Goal: Communication & Community: Answer question/provide support

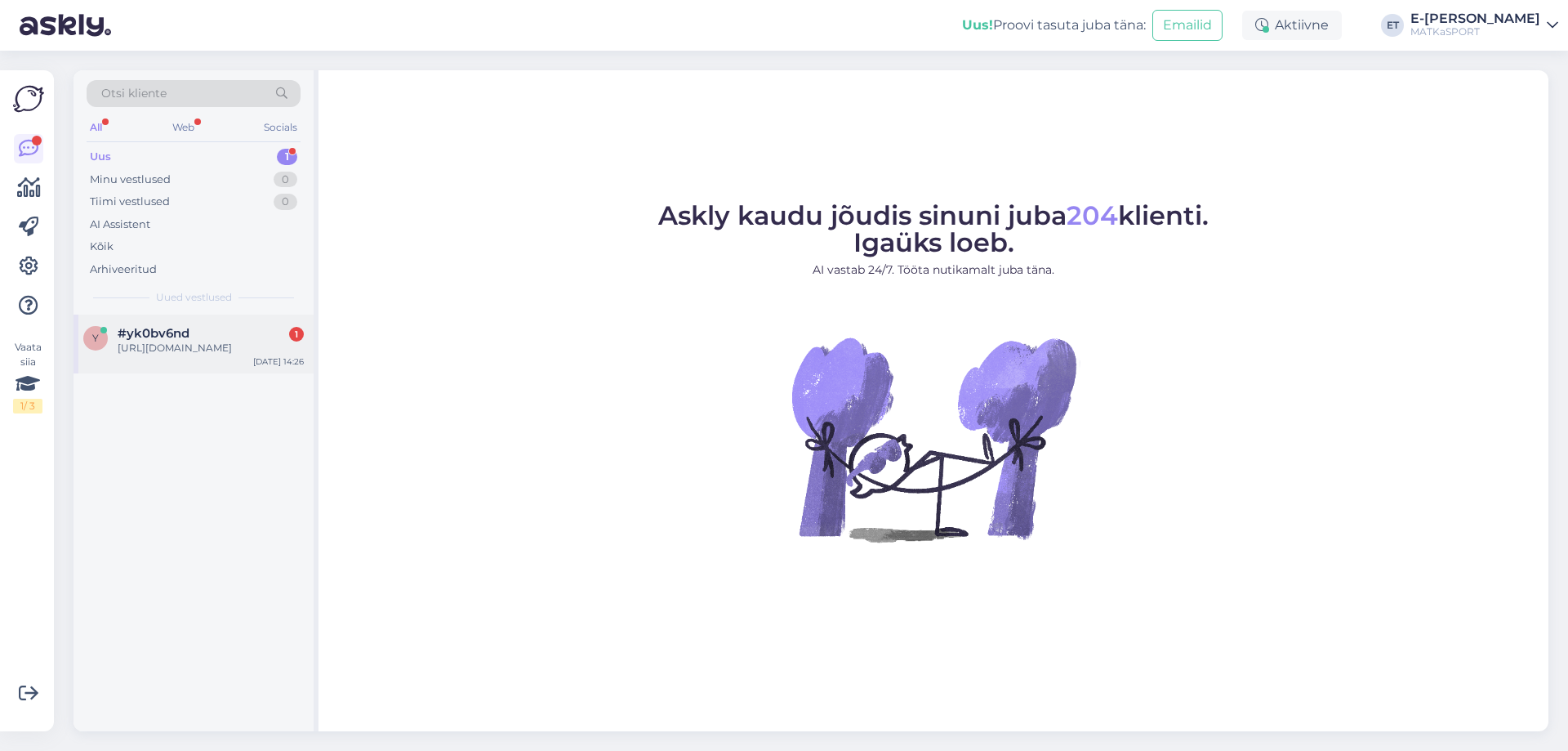
click at [177, 355] on div "[URL][DOMAIN_NAME]" at bounding box center [211, 348] width 186 height 15
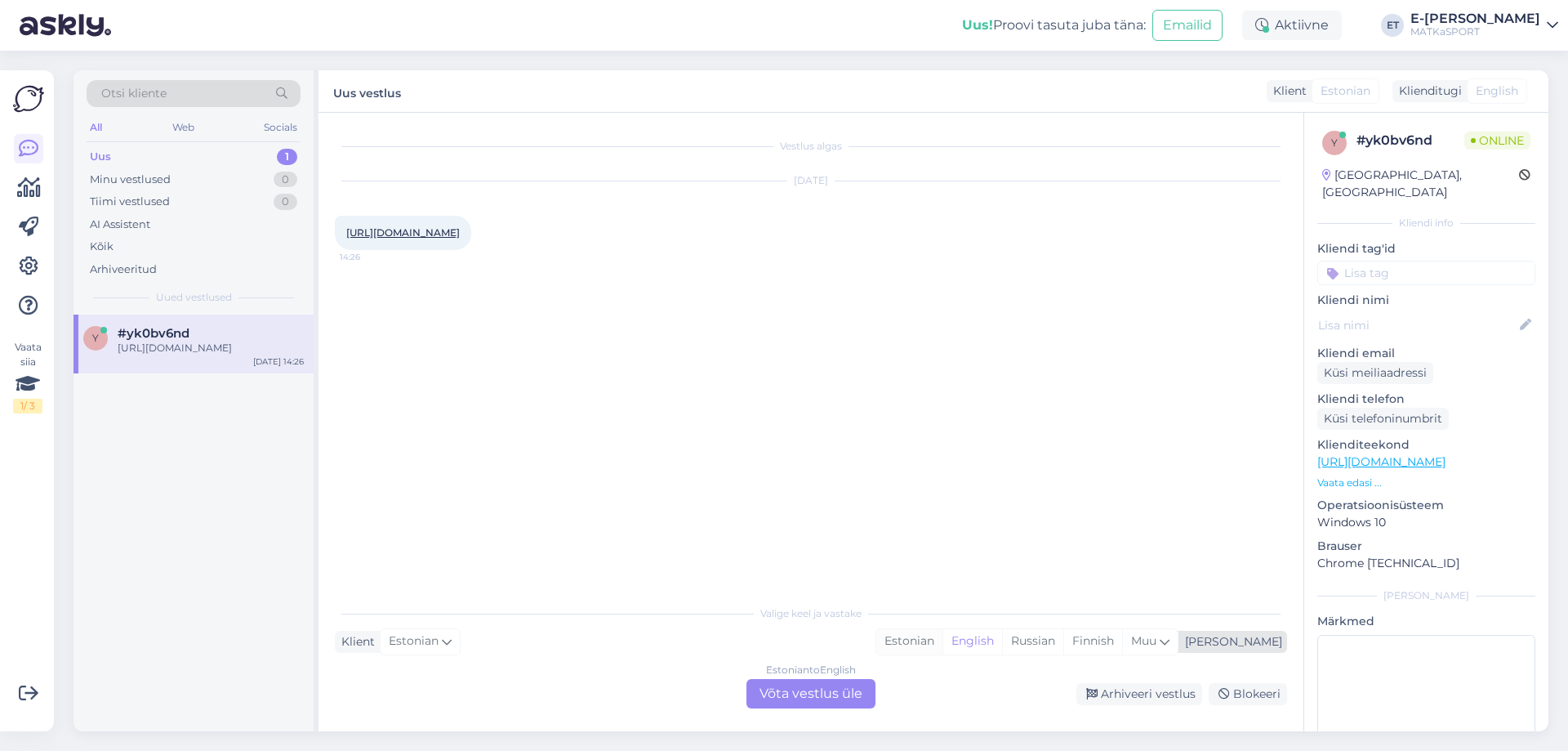
click at [942, 638] on div "Estonian" at bounding box center [909, 641] width 66 height 25
click at [827, 694] on div "Estonian to Estonian Võta vestlus üle" at bounding box center [810, 693] width 129 height 29
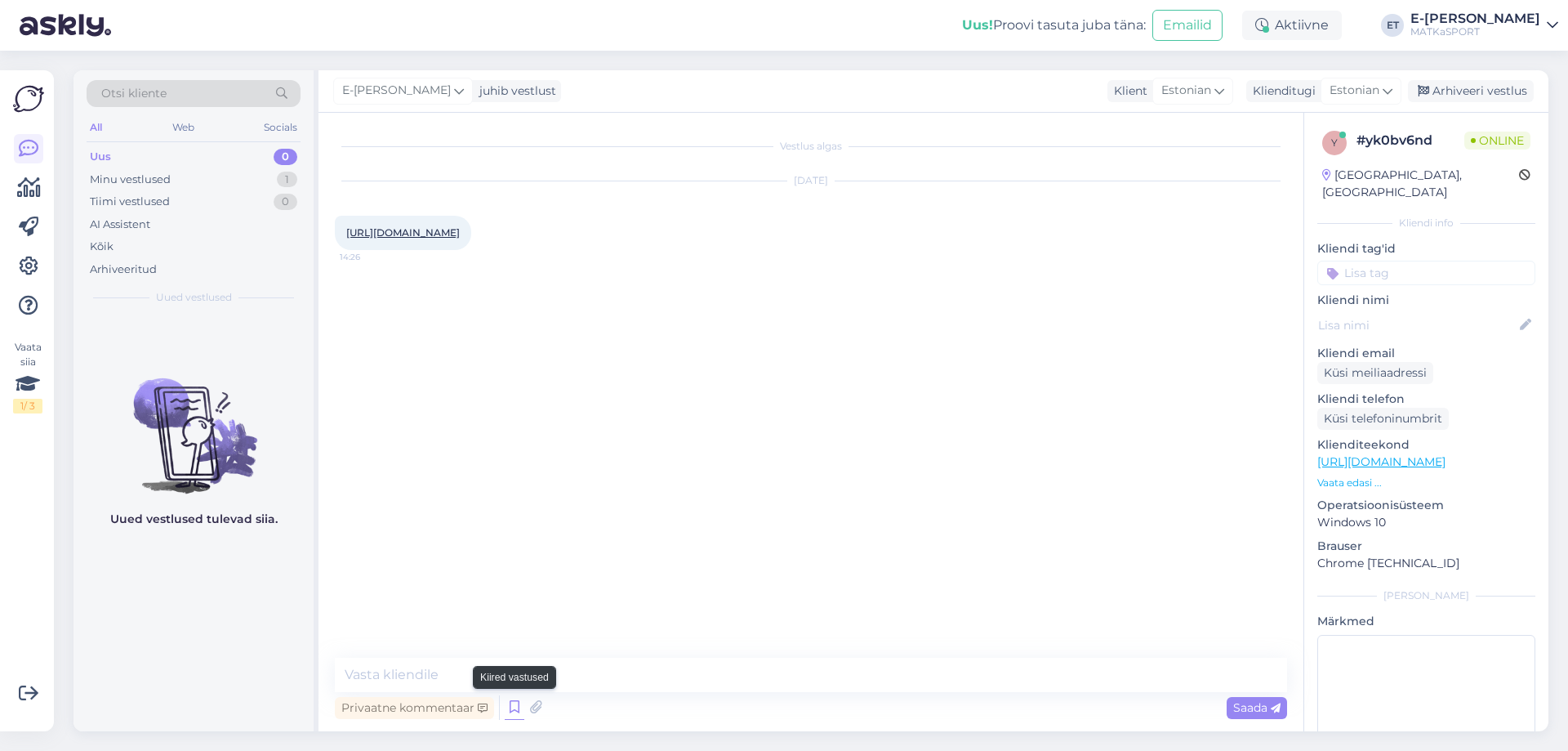
click at [511, 711] on icon at bounding box center [515, 707] width 20 height 25
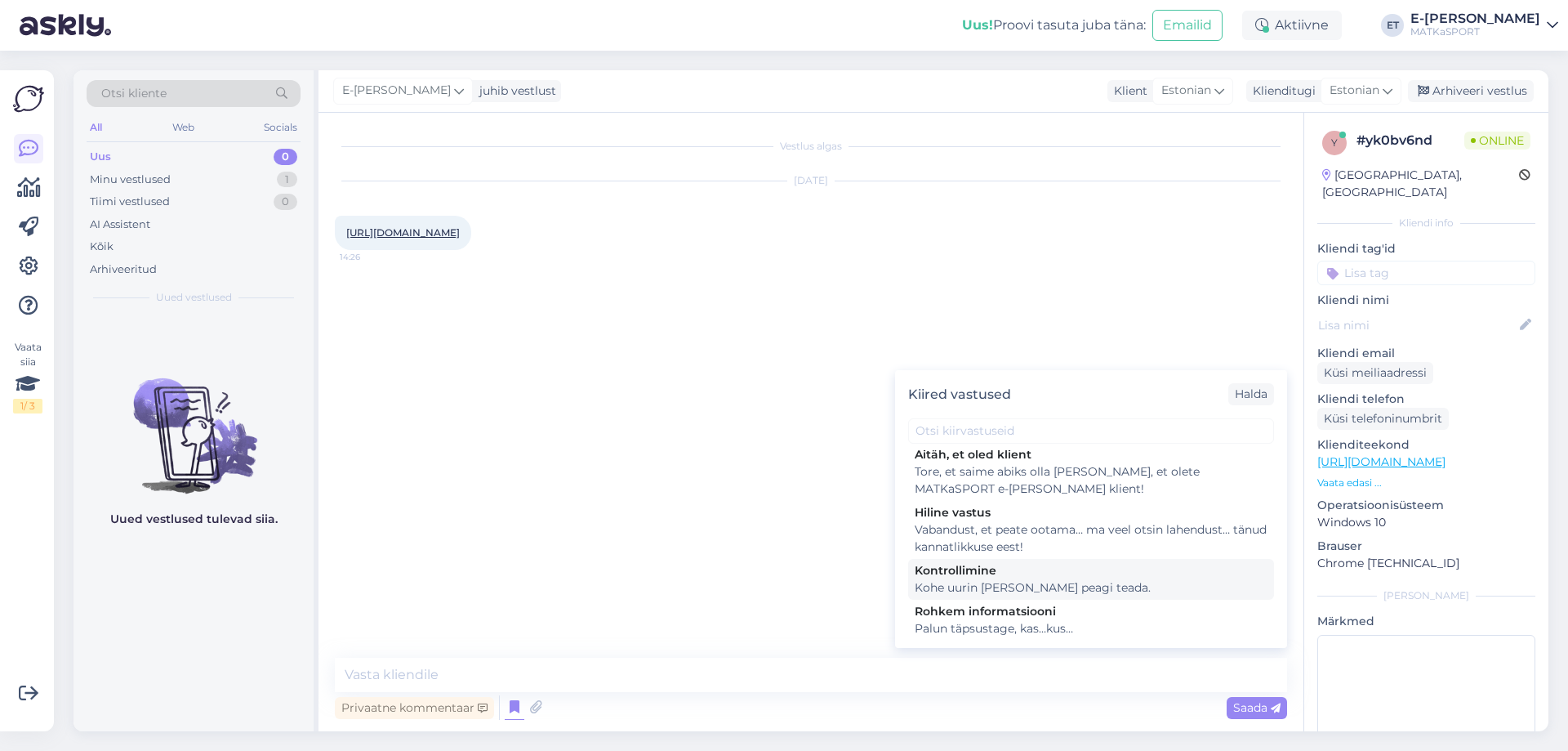
scroll to position [239, 0]
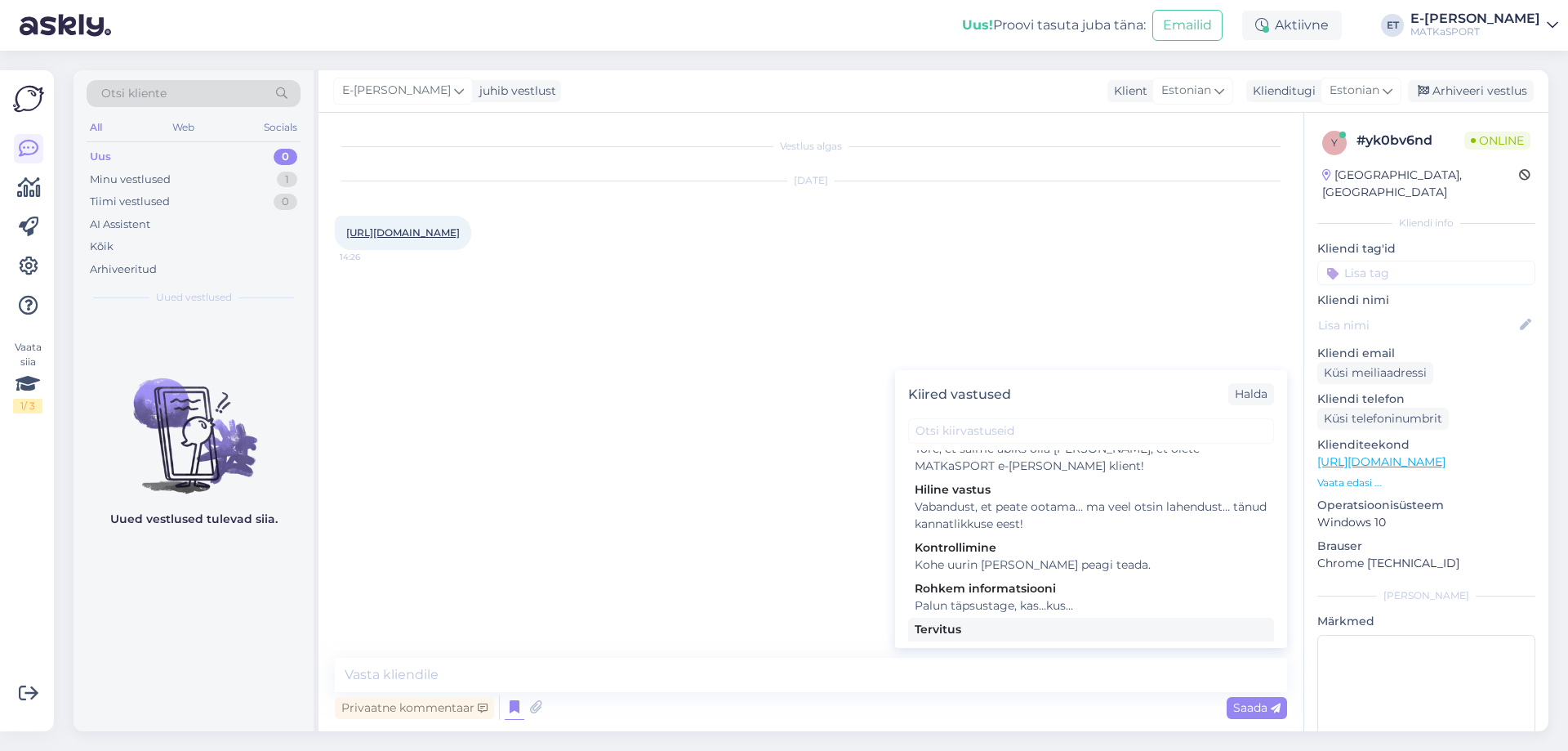
click at [961, 638] on div "Tere, kuidas saame abiks olla?" at bounding box center [1090, 646] width 353 height 17
type textarea "Tere, kuidas saame abiks olla?"
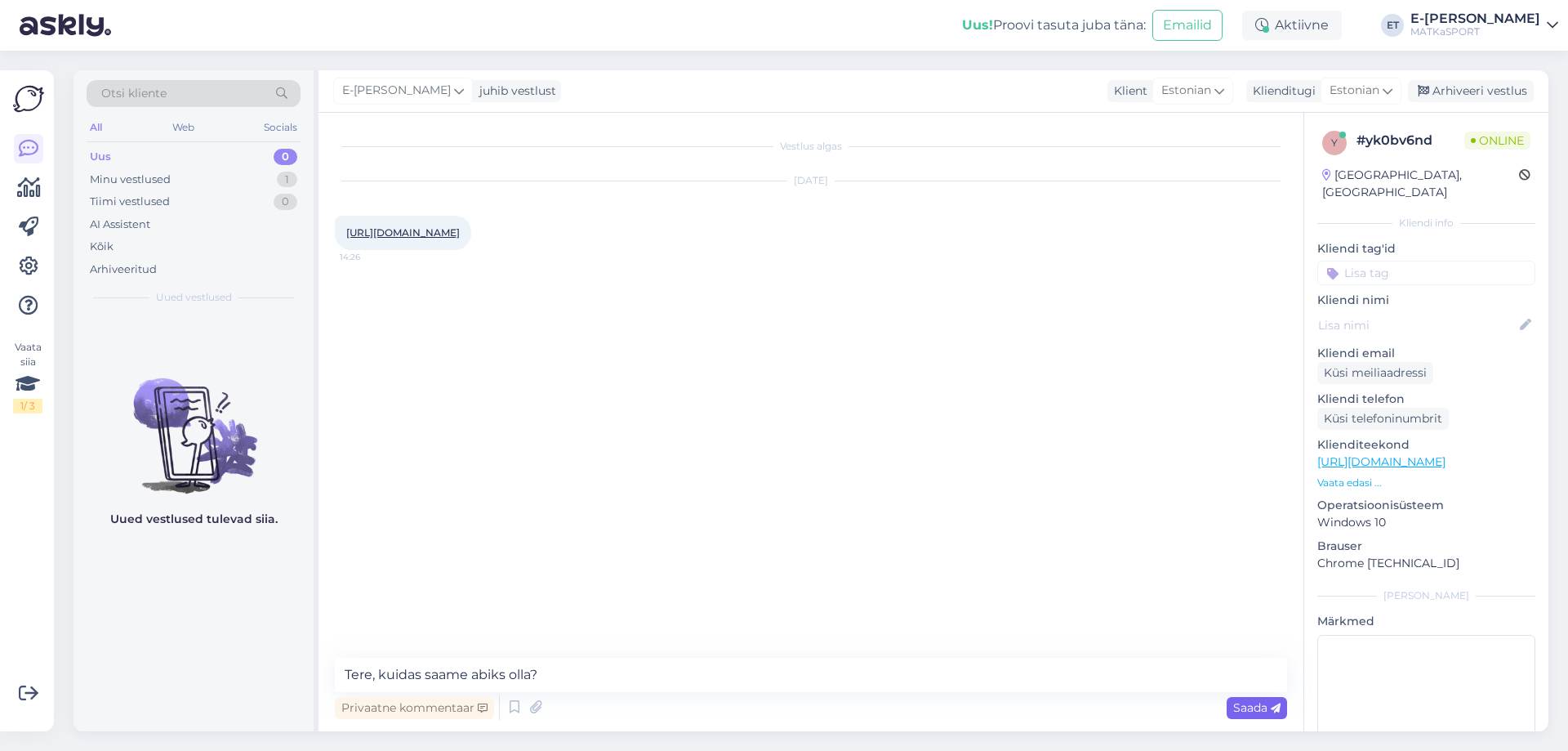
click at [1247, 709] on span "Saada" at bounding box center [1256, 707] width 47 height 15
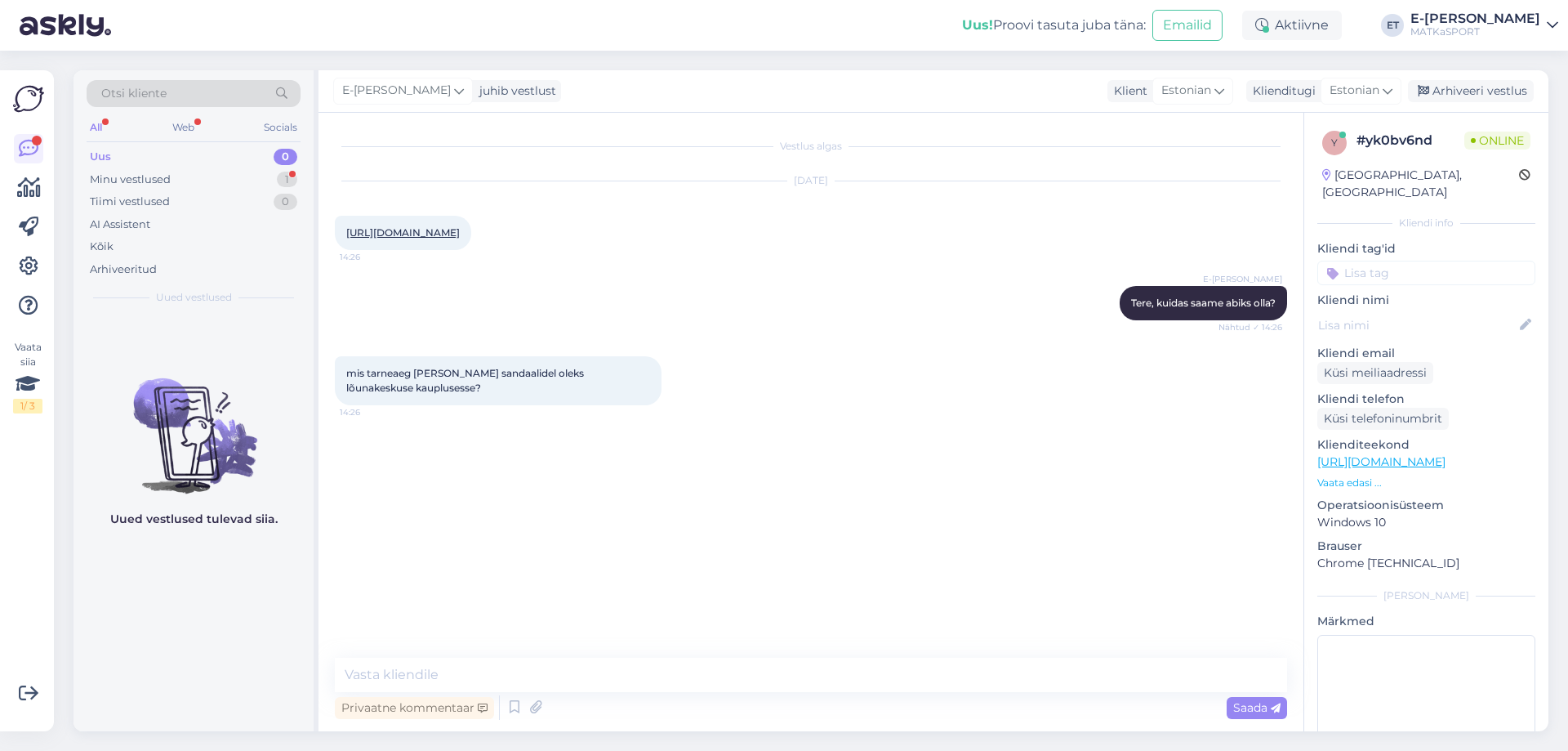
click at [446, 238] on link "[URL][DOMAIN_NAME]" at bounding box center [403, 232] width 114 height 12
click at [508, 659] on textarea at bounding box center [810, 675] width 952 height 34
type textarea "Mis [PERSON_NAME] suurust soovite?"
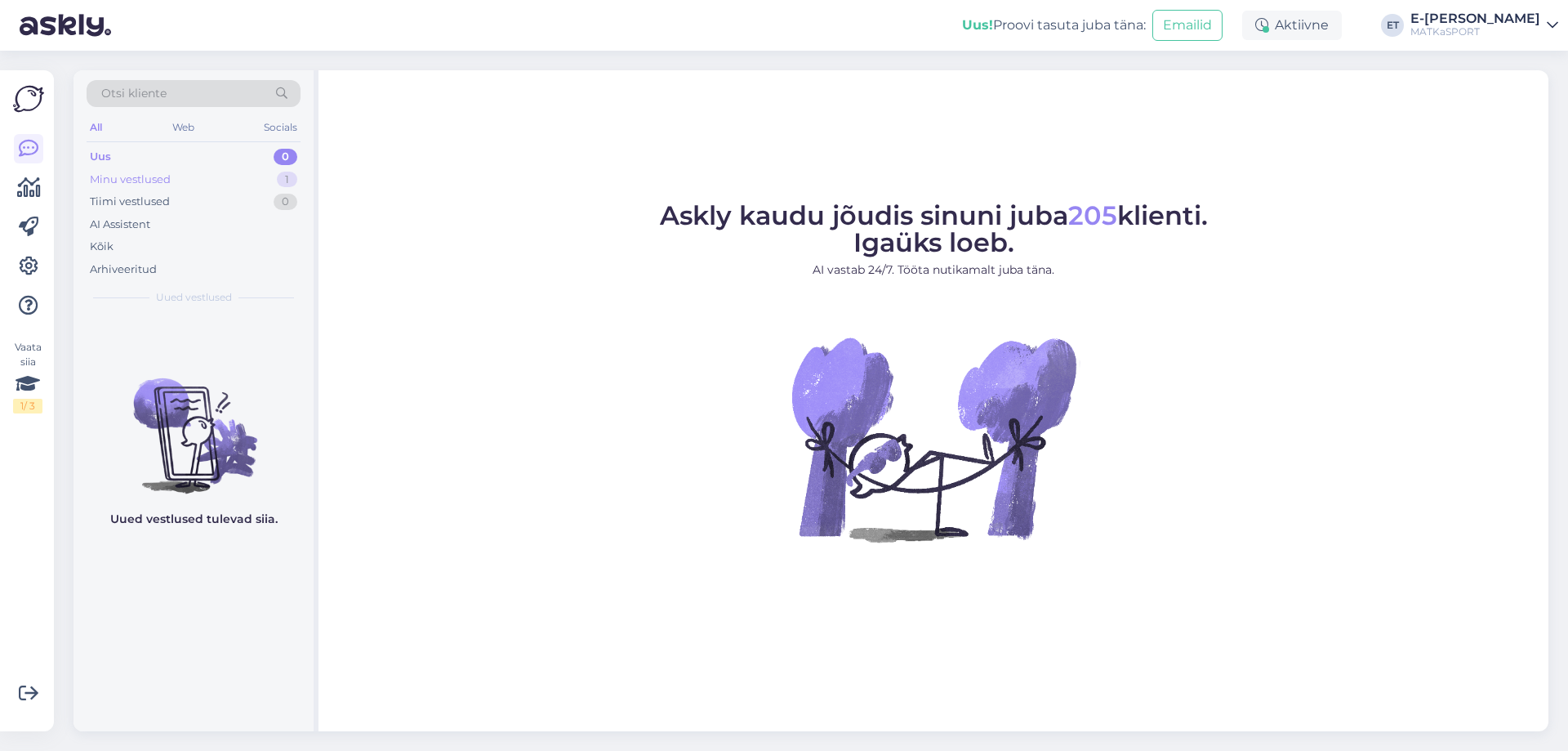
click at [243, 171] on div "Minu vestlused 1" at bounding box center [194, 179] width 214 height 23
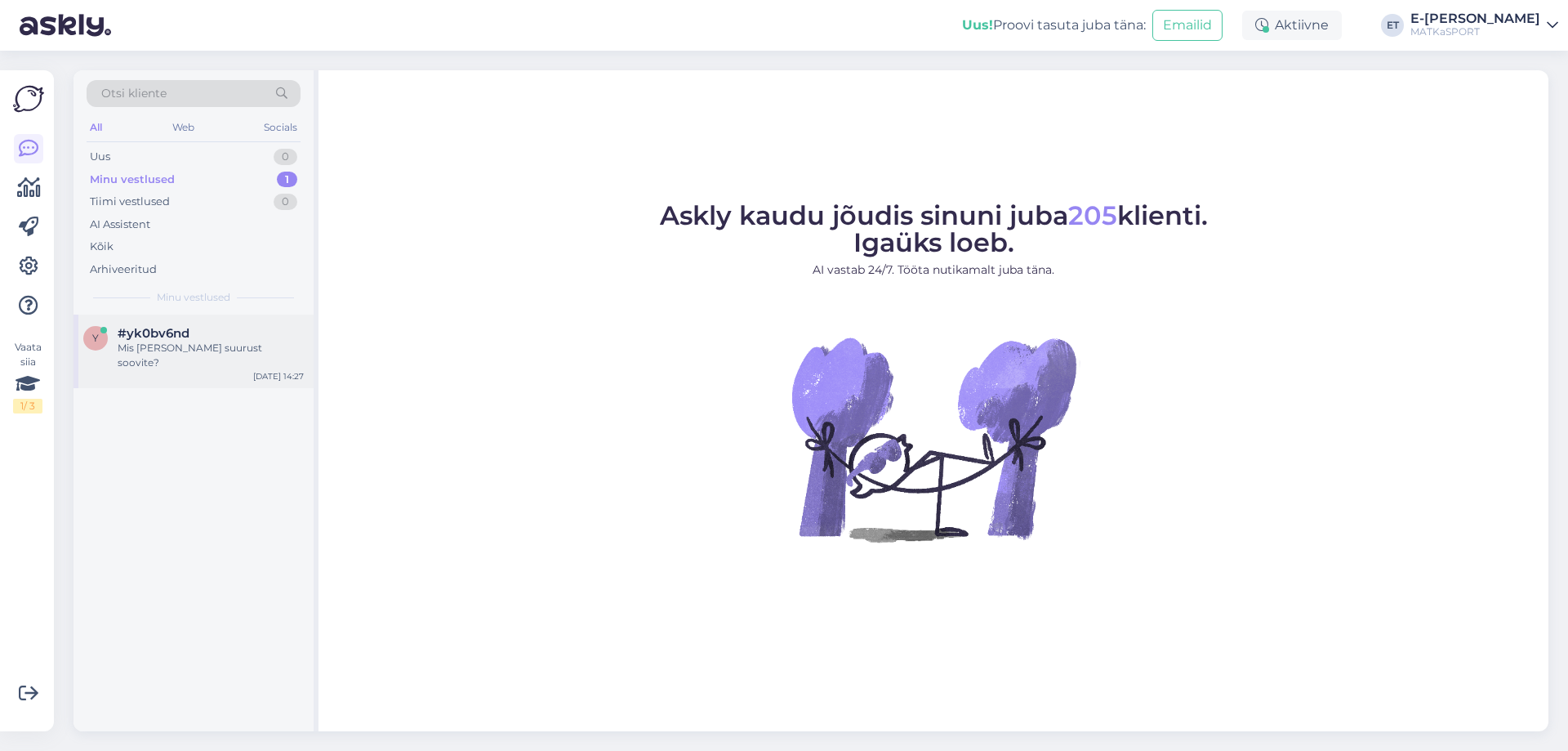
click at [217, 331] on div "#yk0bv6nd" at bounding box center [211, 333] width 186 height 15
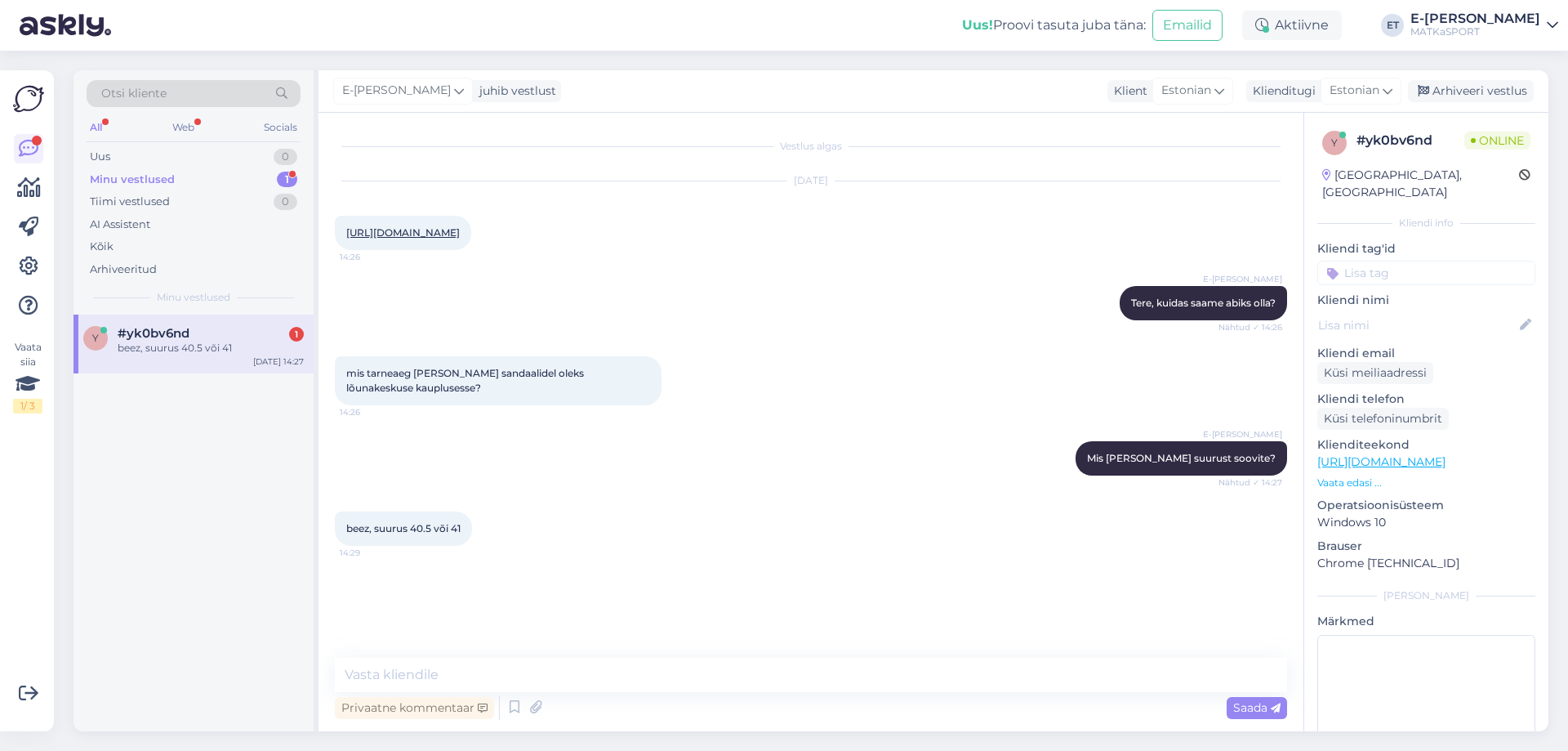
click at [381, 233] on link "[URL][DOMAIN_NAME]" at bounding box center [403, 232] width 114 height 12
click at [553, 668] on textarea at bounding box center [810, 675] width 952 height 34
type textarea "S"
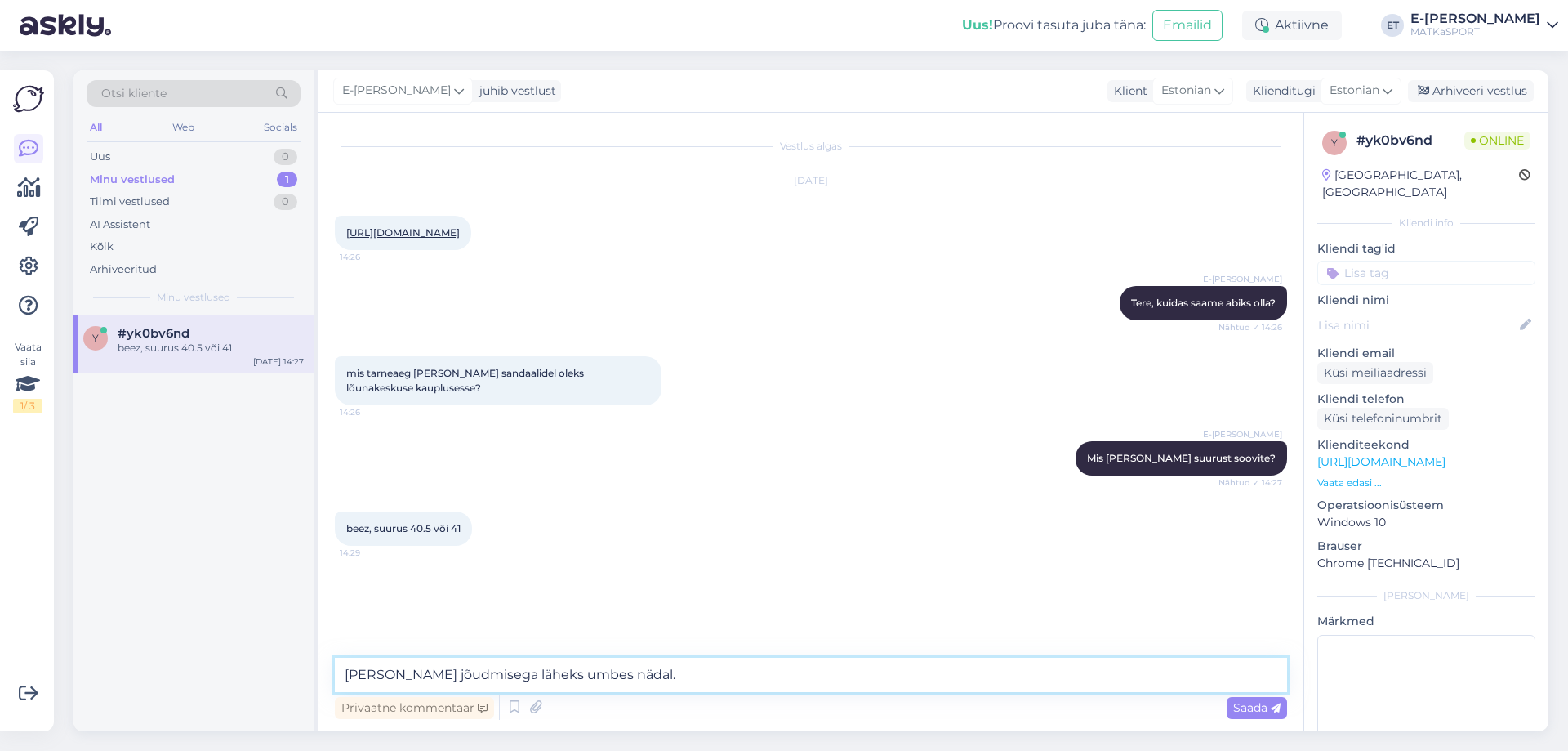
drag, startPoint x: 351, startPoint y: 673, endPoint x: 323, endPoint y: 673, distance: 28.0
click at [323, 673] on div "Vestlus algas [DATE] [URL][DOMAIN_NAME] 14:26 E-[PERSON_NAME] Tere, kuidas saam…" at bounding box center [810, 422] width 984 height 618
type textarea "Sandaalide [PERSON_NAME] jõudmisega läheks umbes nädal."
click at [1245, 708] on span "Saada" at bounding box center [1256, 707] width 47 height 15
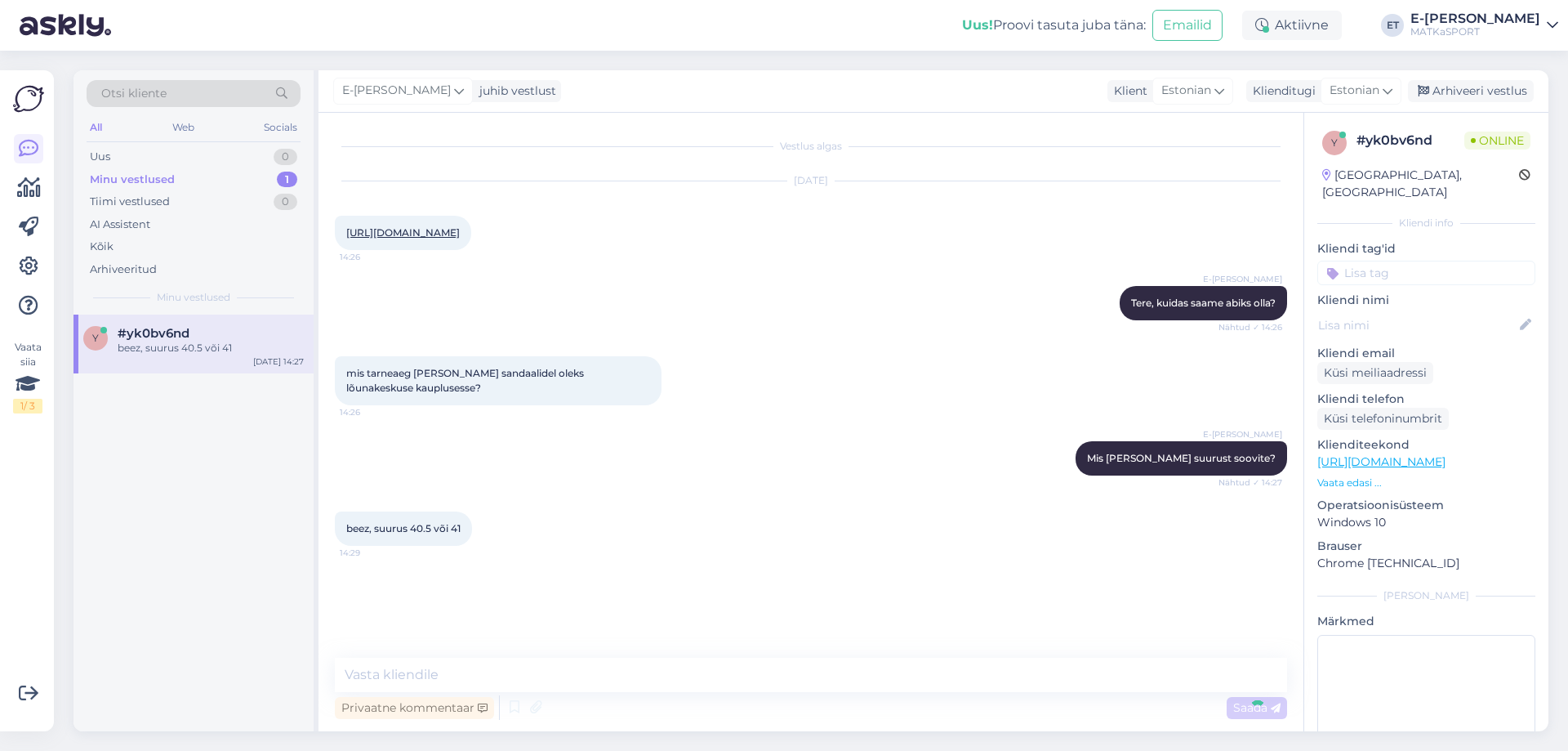
scroll to position [35, 0]
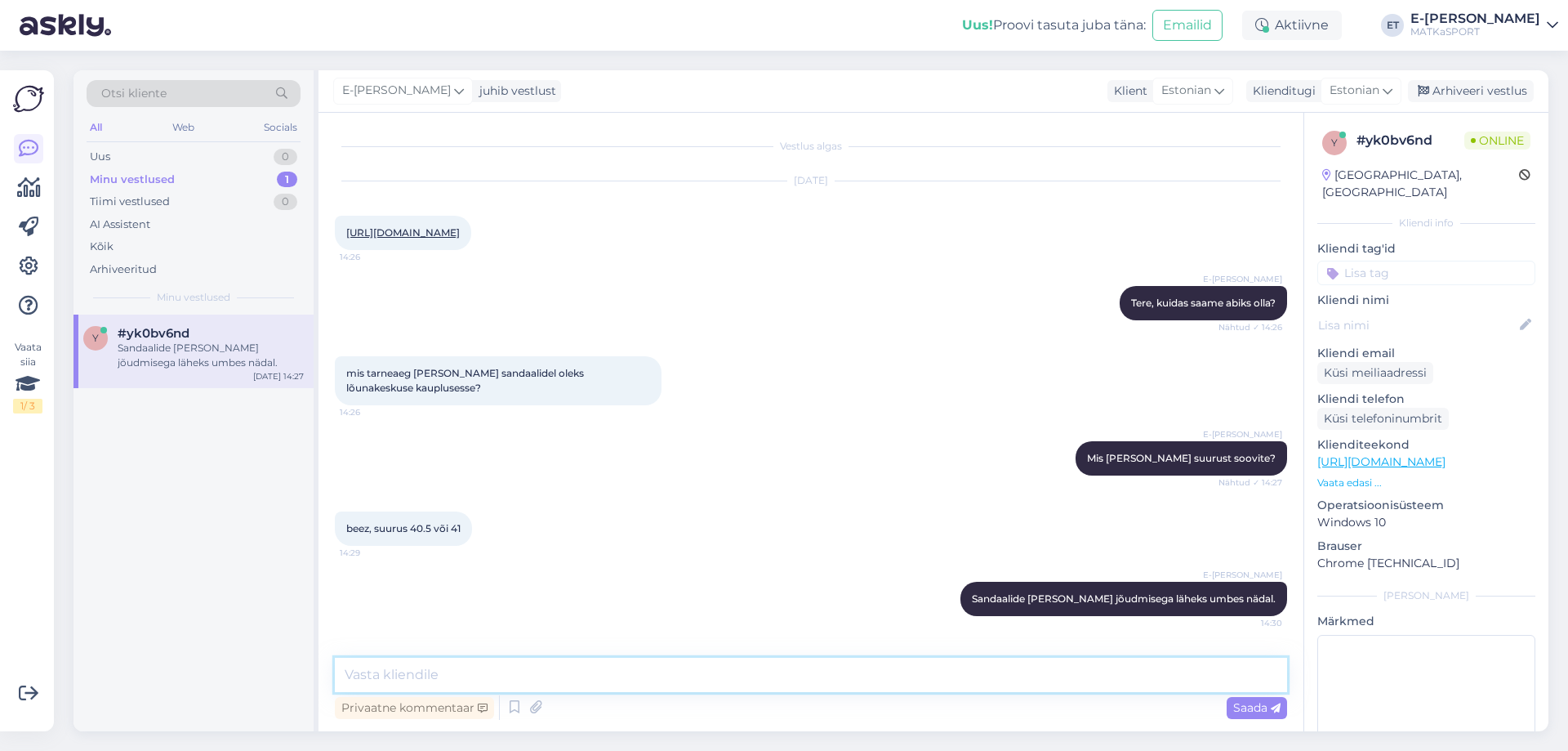
click at [360, 678] on textarea at bounding box center [810, 675] width 952 height 34
click at [548, 676] on textarea "[PERSON_NAME], et toimetaksime Need Tartu kauplusesse?" at bounding box center [810, 675] width 952 height 34
click at [571, 674] on textarea "[PERSON_NAME], et toimetaksime need Tartu kauplusesse?" at bounding box center [810, 675] width 952 height 34
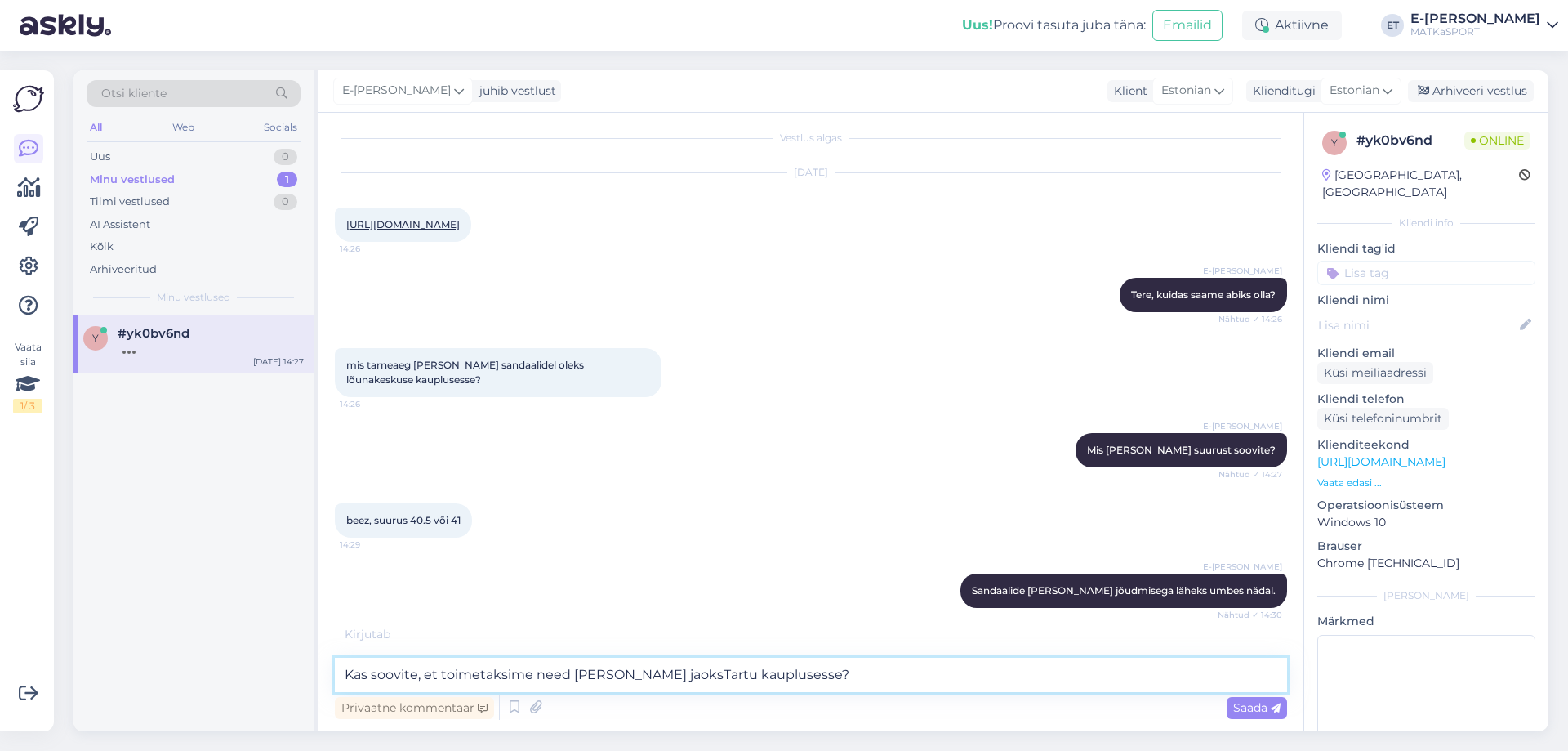
type textarea "Kas soovite, et toimetaksime need [PERSON_NAME] jaoks Tartu kauplusesse?"
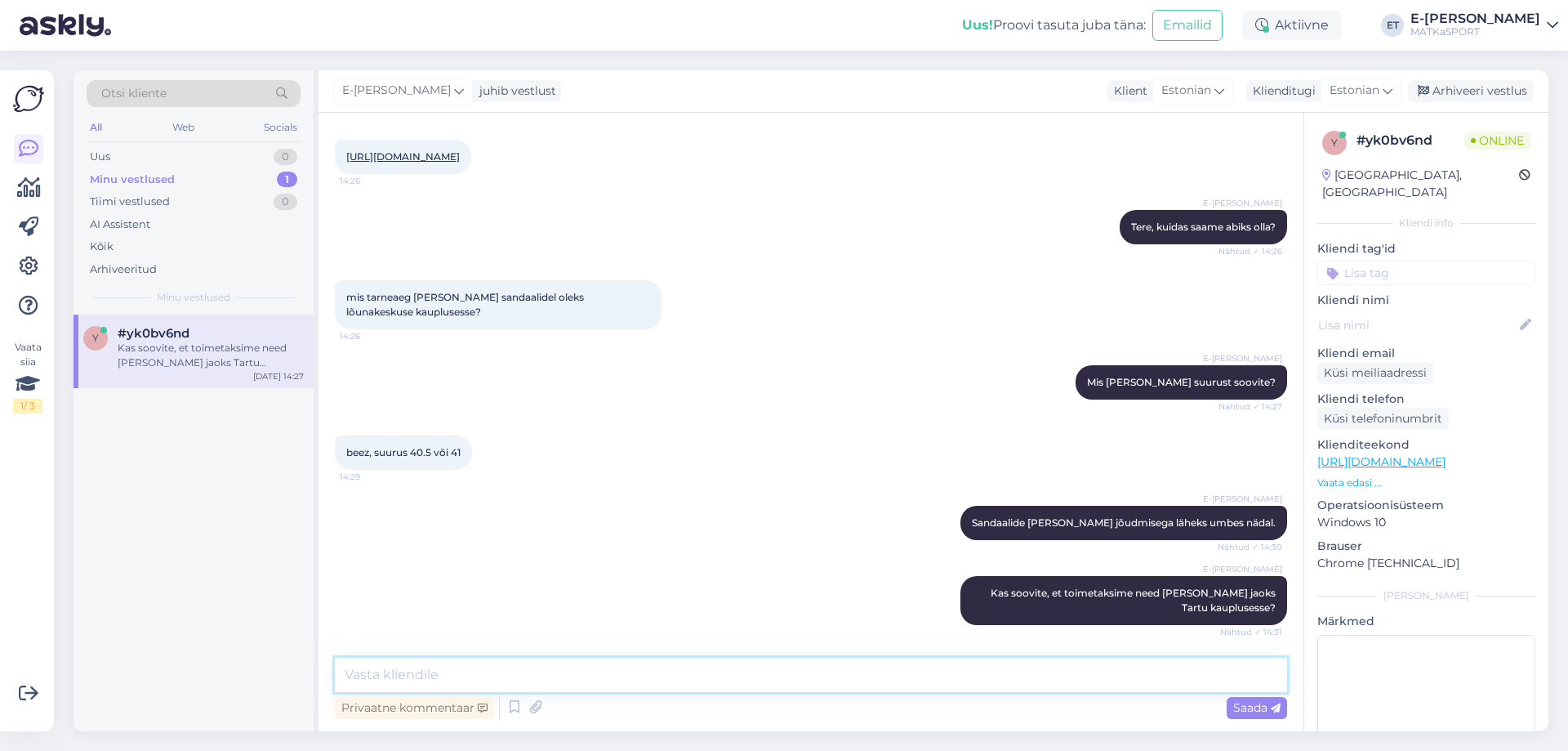
scroll to position [205, 0]
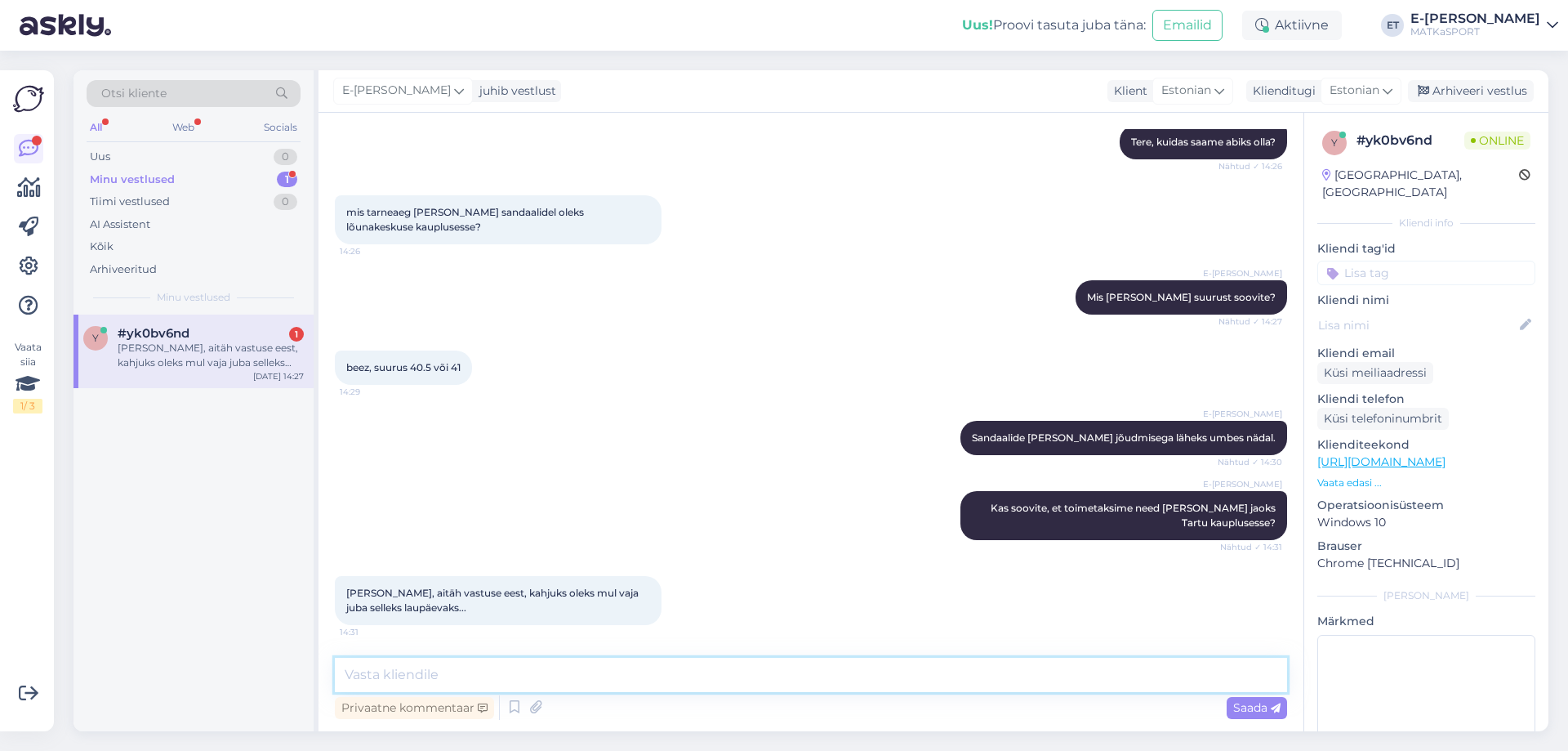
click at [667, 667] on textarea at bounding box center [810, 675] width 952 height 34
type textarea "Laupäevaks need kahjuks [PERSON_NAME] jõuaks. Aga [PERSON_NAME] kuidagi veel ab…"
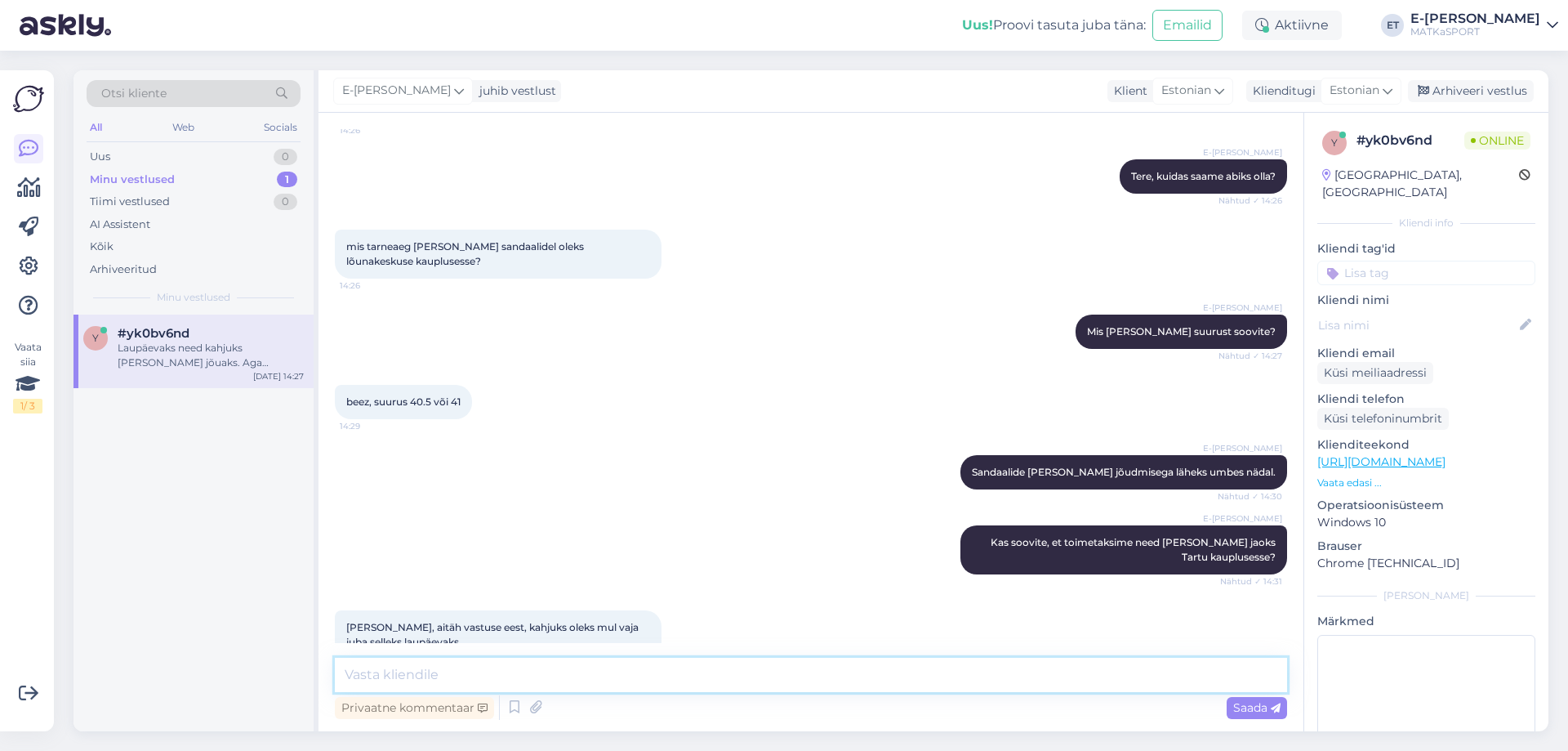
scroll to position [290, 0]
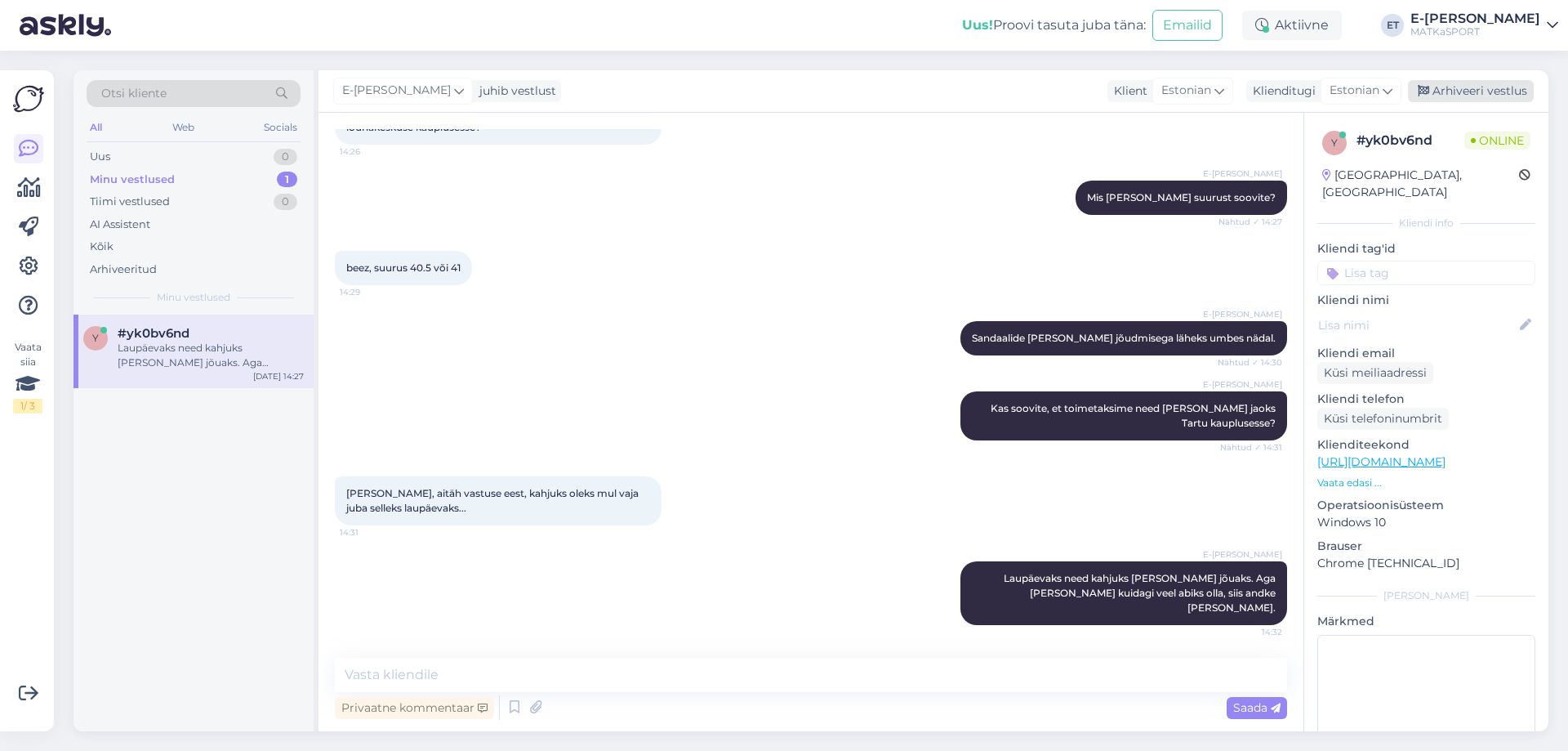
click at [1451, 85] on div "Arhiveeri vestlus" at bounding box center [1471, 91] width 126 height 22
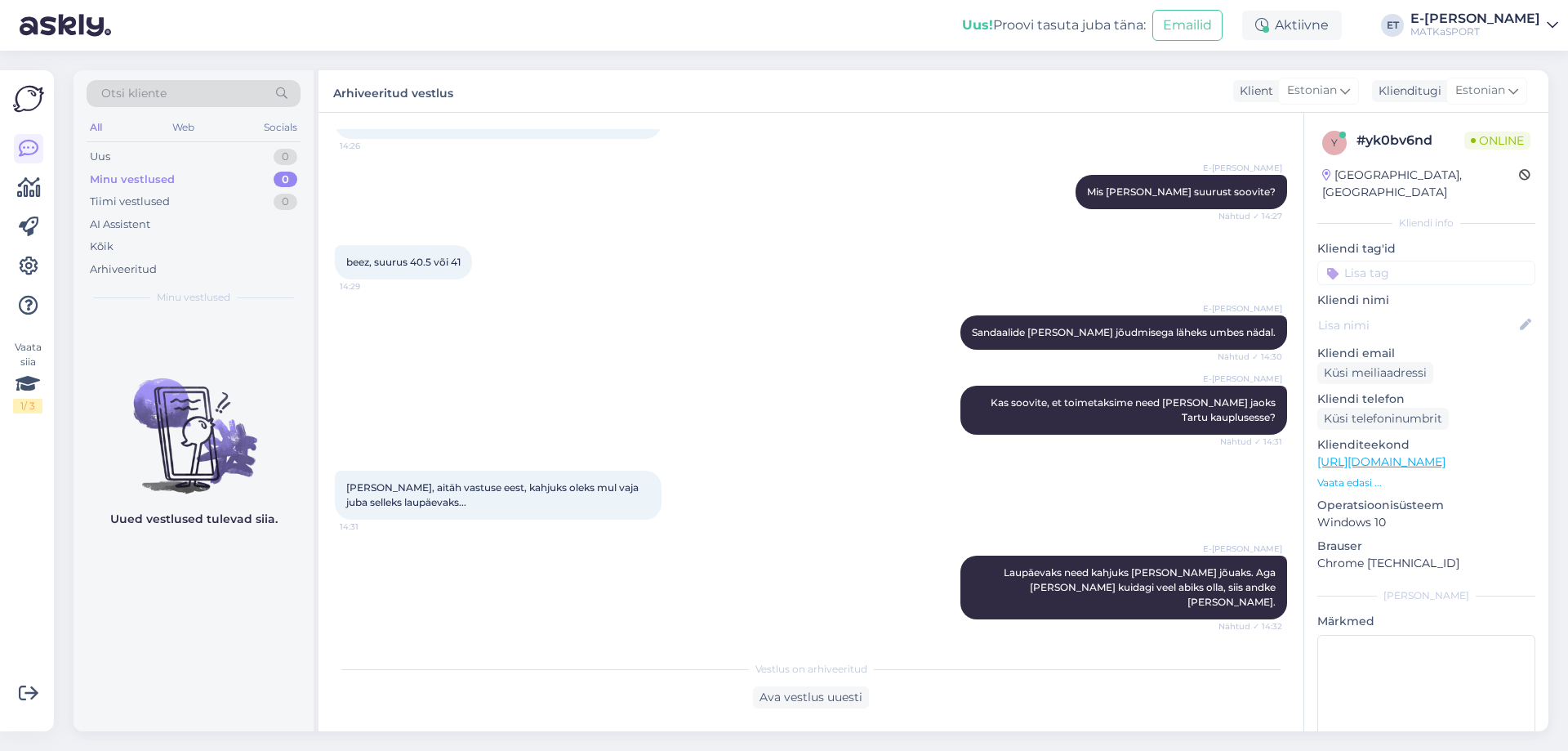
scroll to position [366, 0]
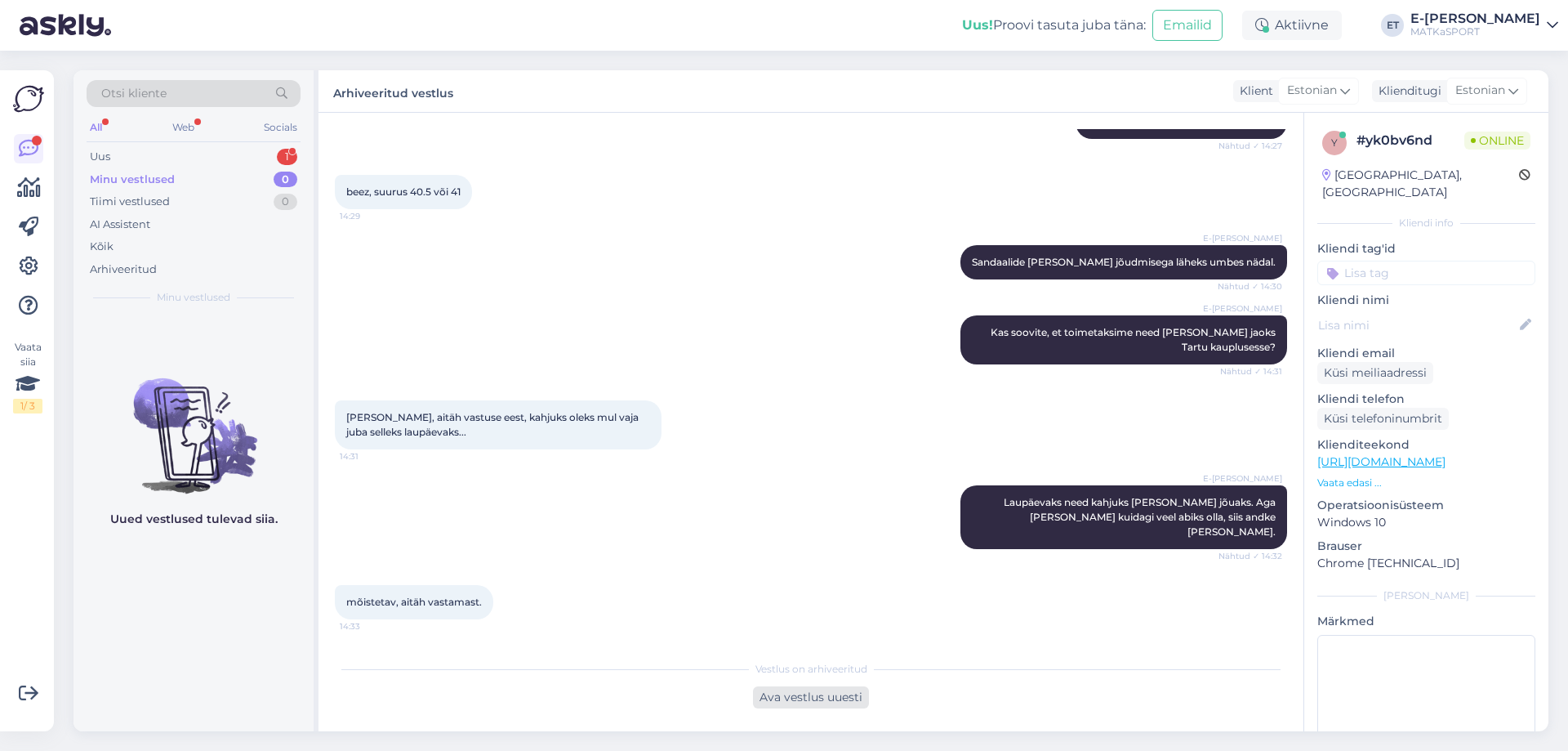
click at [821, 702] on div "Ava vestlus uuesti" at bounding box center [810, 697] width 116 height 22
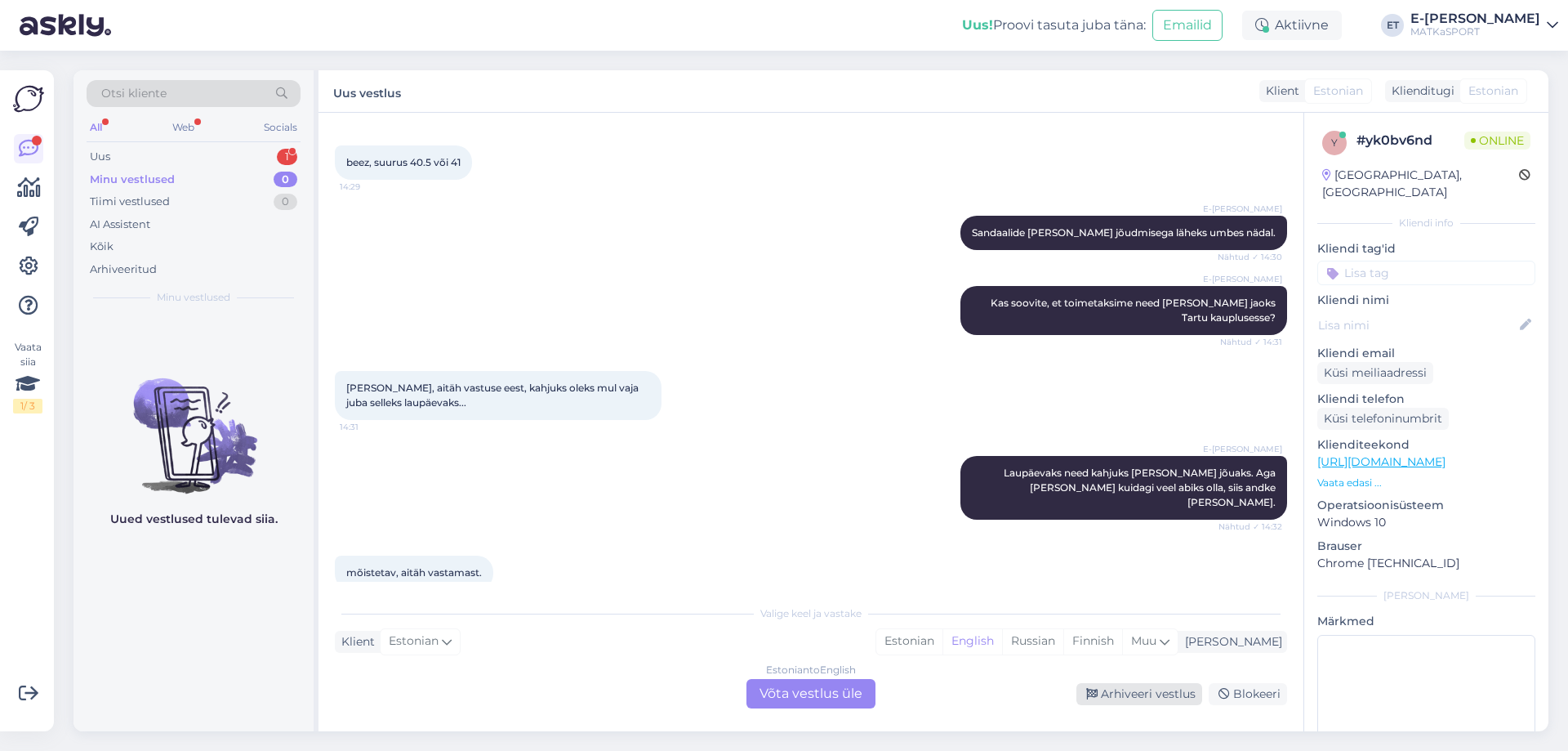
click at [1126, 694] on div "Arhiveeri vestlus" at bounding box center [1139, 694] width 126 height 22
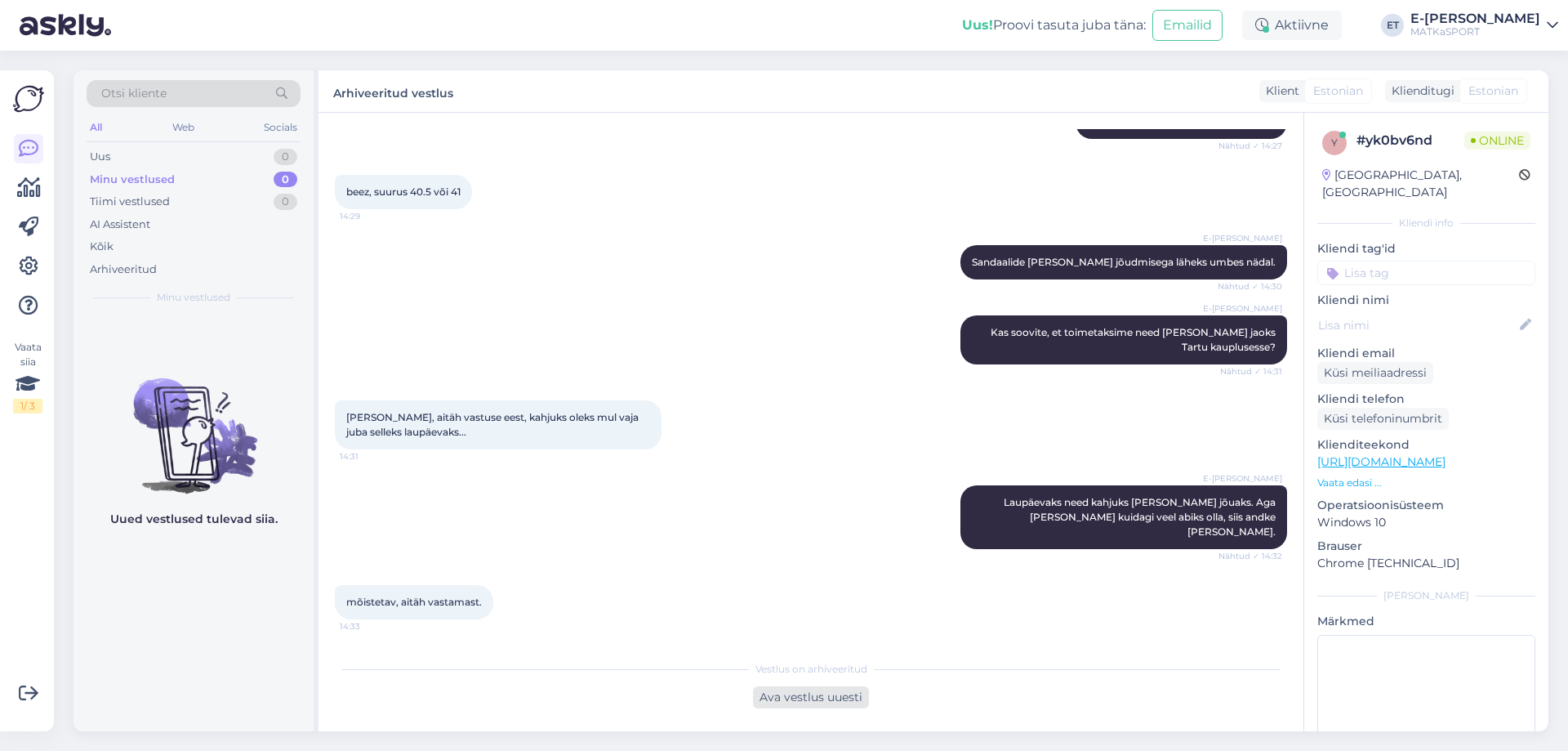
click at [827, 703] on div "Ava vestlus uuesti" at bounding box center [810, 697] width 116 height 22
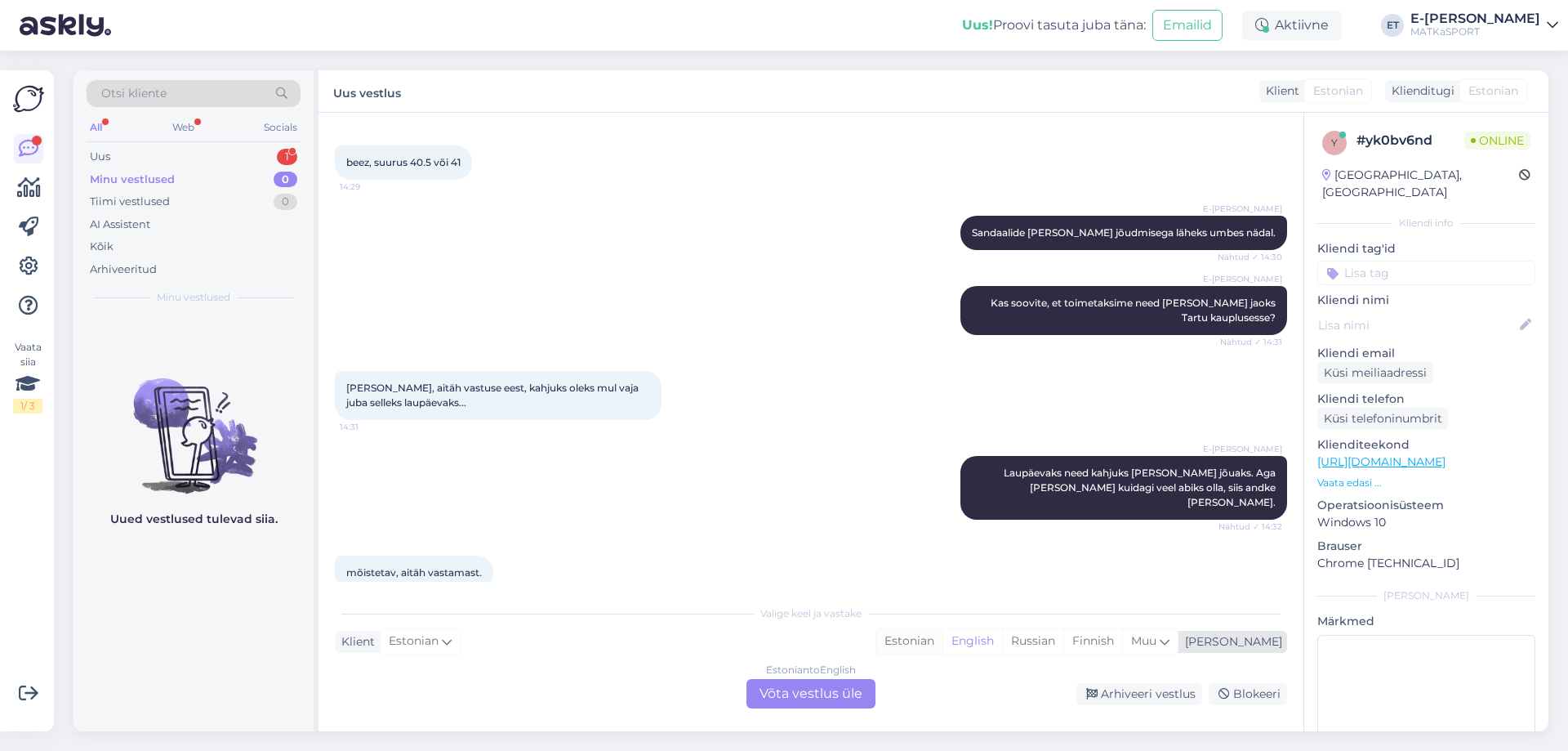
click at [942, 648] on div "Estonian" at bounding box center [909, 641] width 66 height 25
click at [855, 699] on div "Estonian to Estonian Võta vestlus üle" at bounding box center [810, 693] width 129 height 29
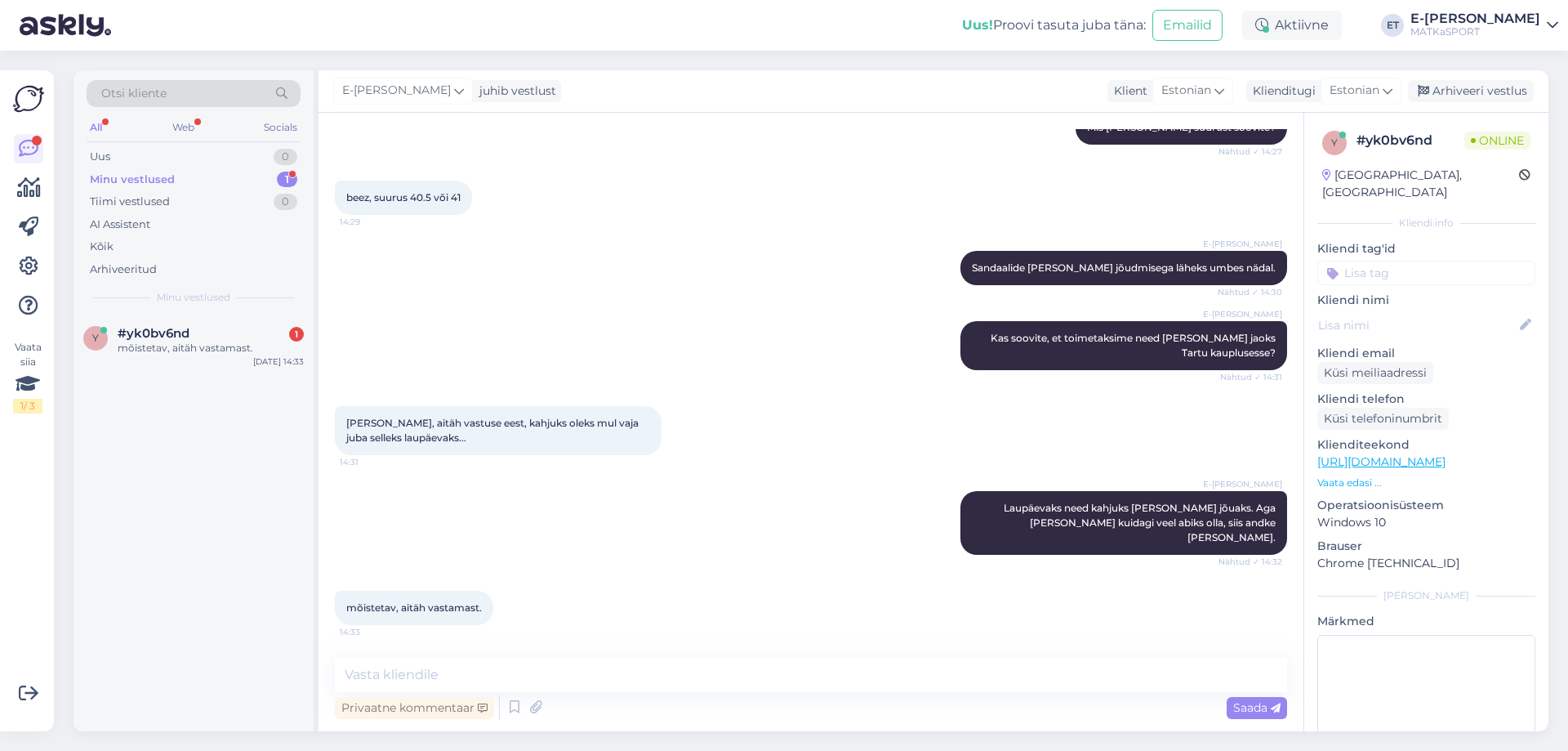
scroll to position [360, 0]
click at [506, 705] on icon at bounding box center [515, 707] width 20 height 25
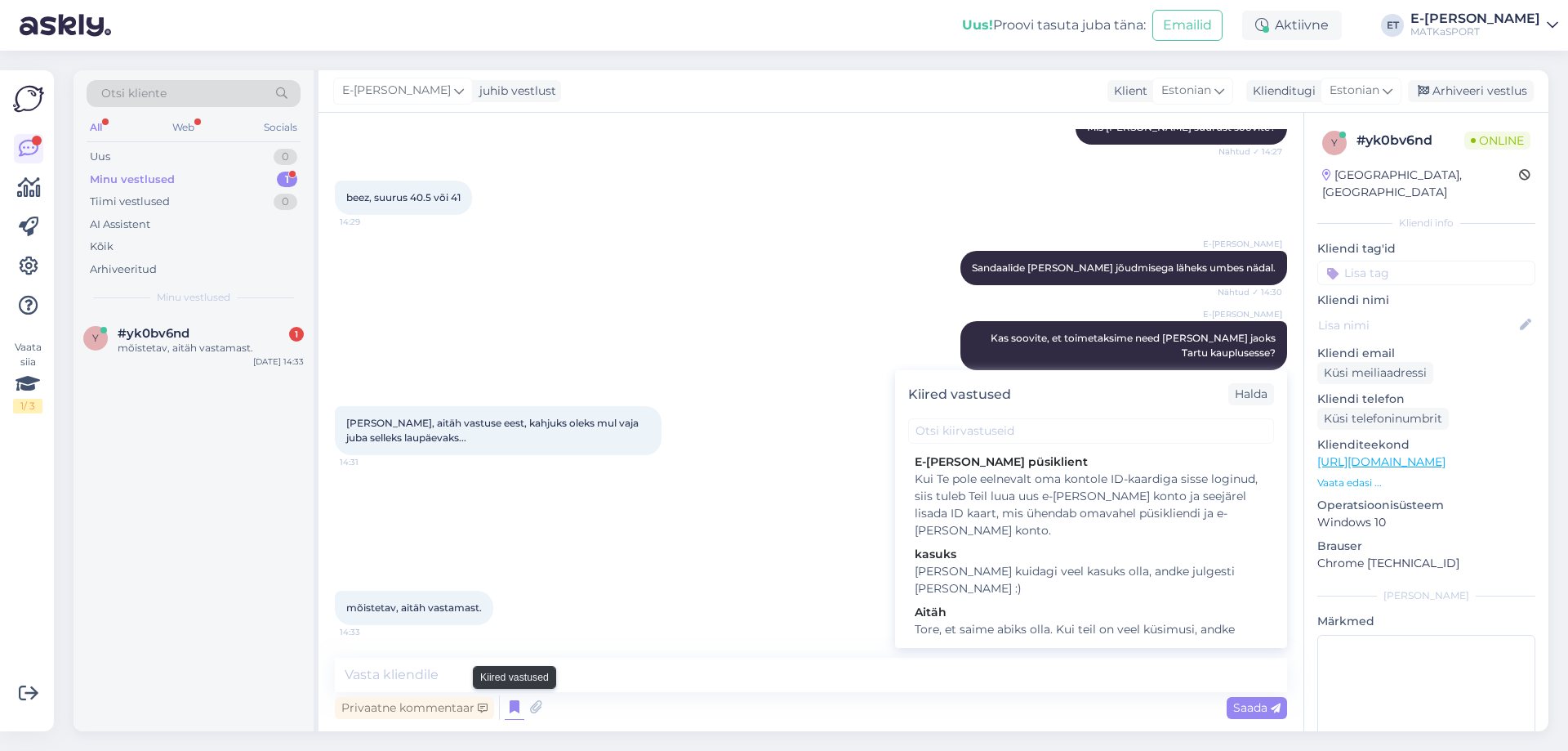
click at [506, 705] on icon at bounding box center [515, 707] width 20 height 25
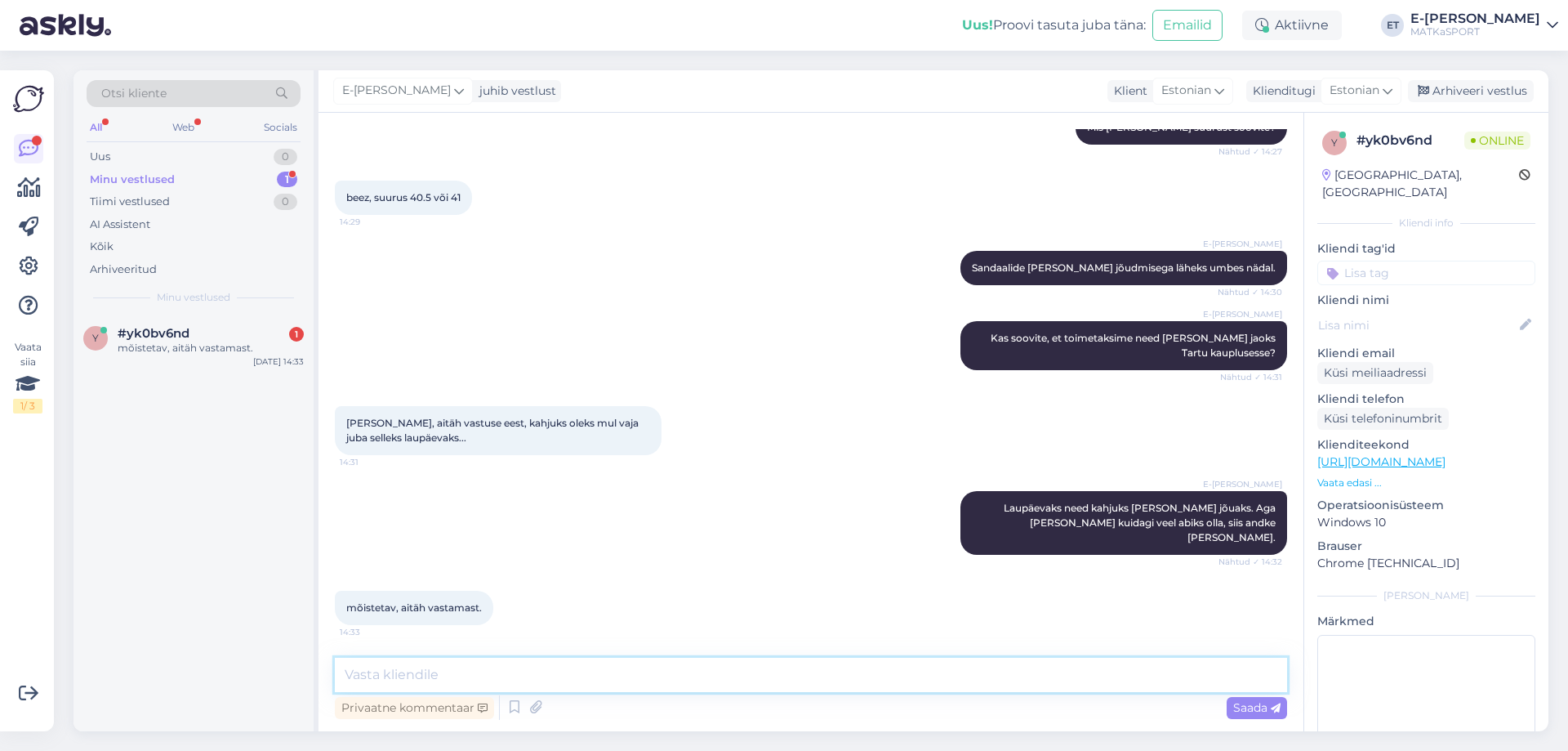
click at [441, 670] on textarea at bounding box center [810, 675] width 952 height 34
type textarea "Kena päeva!"
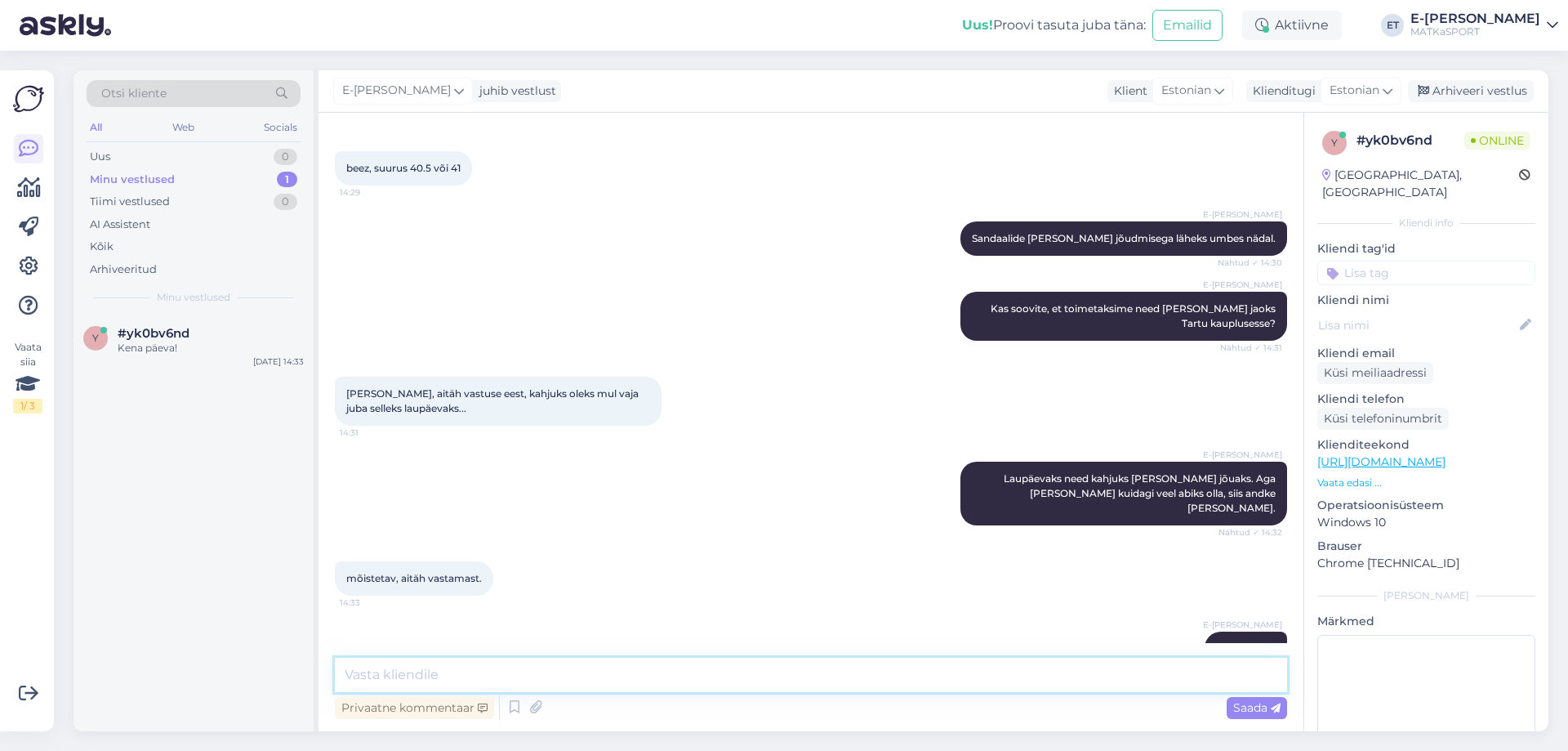
scroll to position [431, 0]
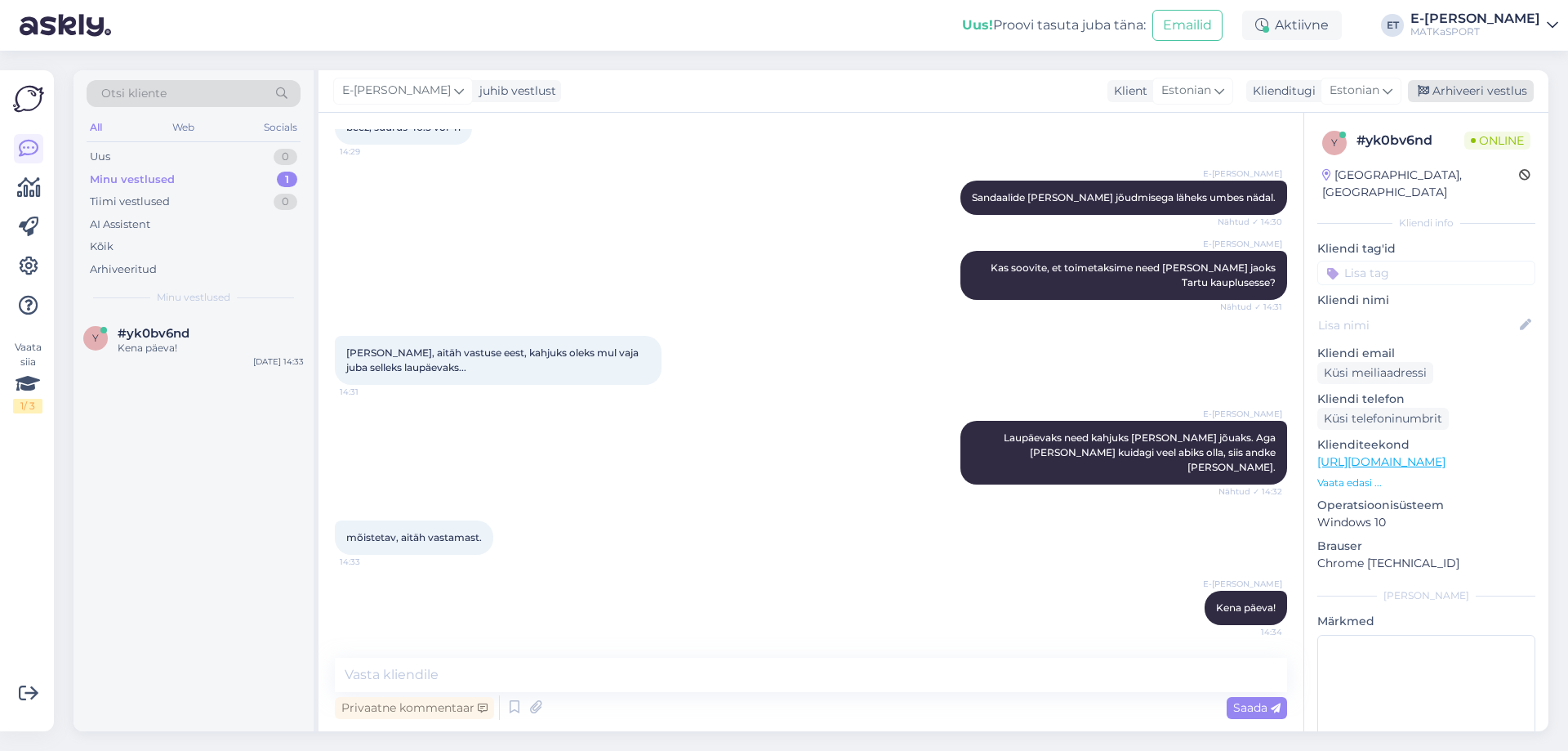
click at [1483, 92] on div "Arhiveeri vestlus" at bounding box center [1471, 91] width 126 height 22
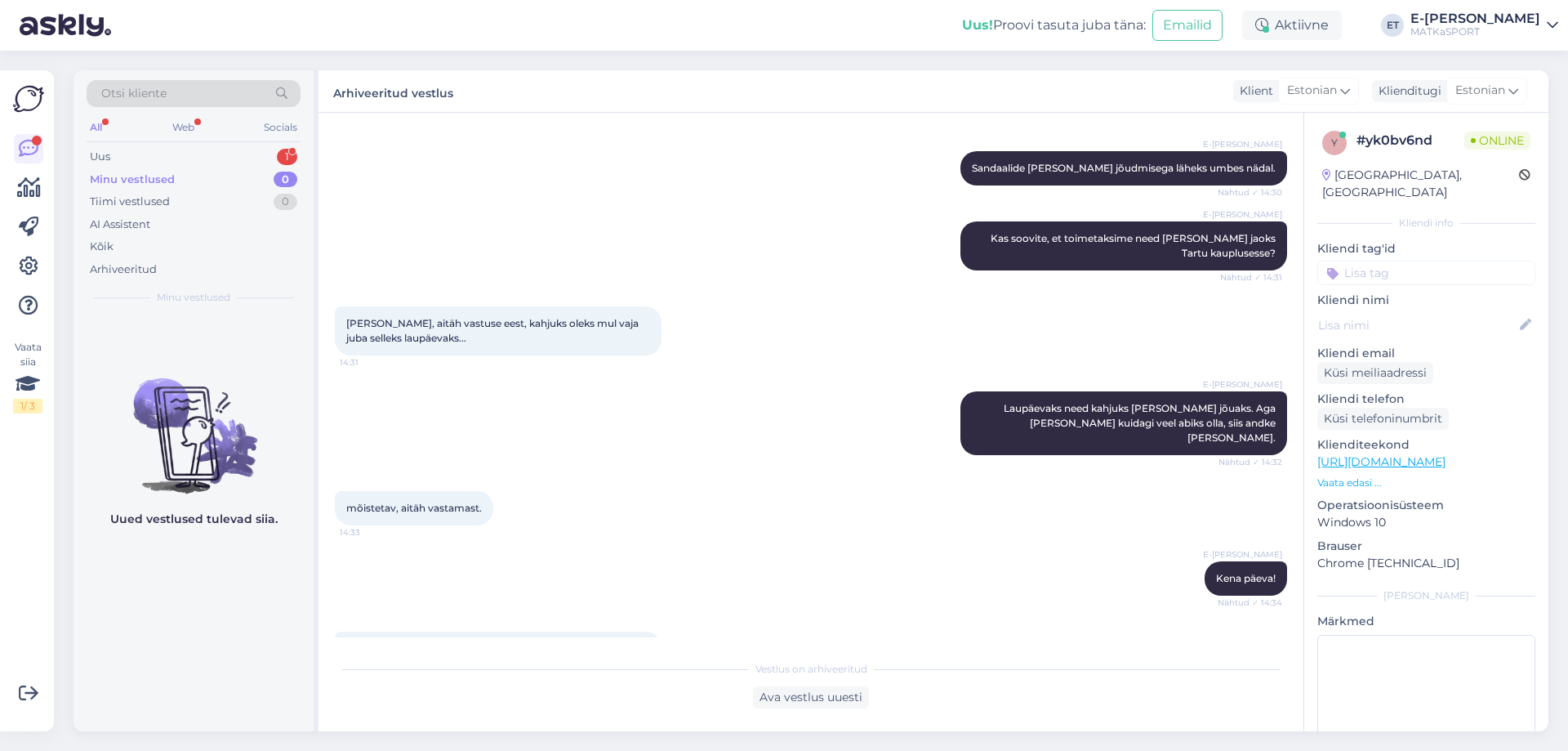
scroll to position [536, 0]
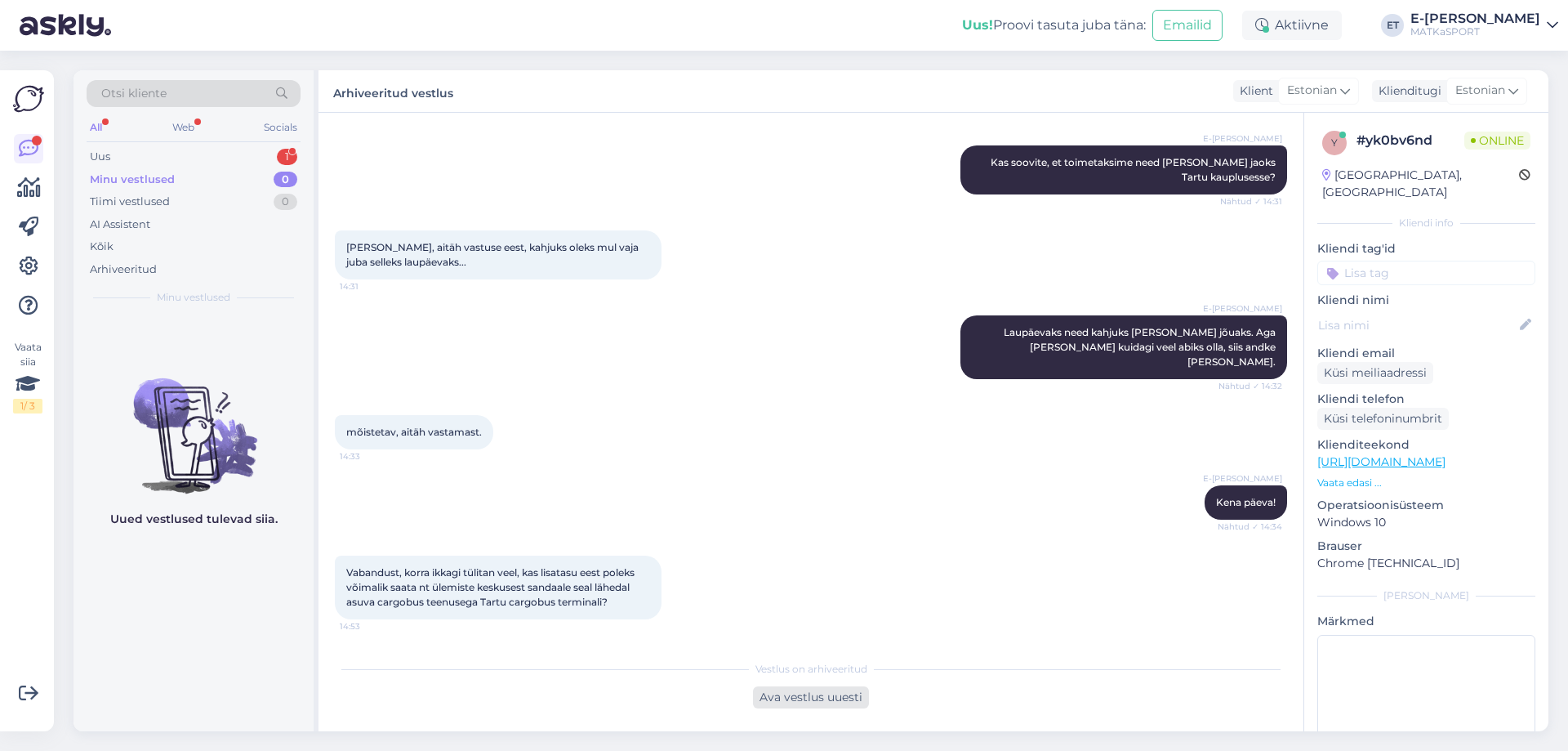
click at [772, 700] on div "Ava vestlus uuesti" at bounding box center [810, 697] width 116 height 22
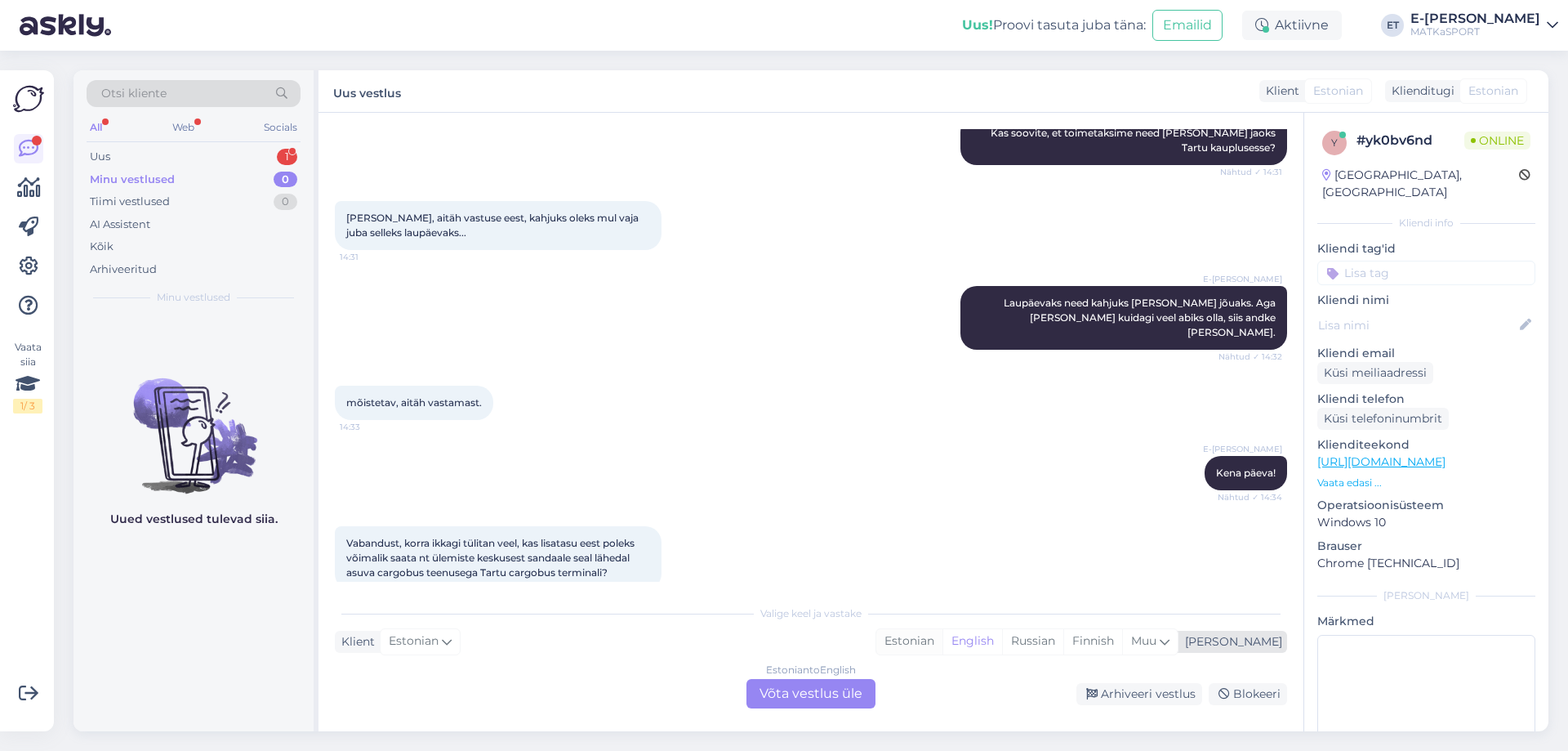
click at [942, 644] on div "Estonian" at bounding box center [909, 641] width 66 height 25
click at [796, 696] on div "Estonian to Estonian Võta vestlus üle" at bounding box center [810, 693] width 129 height 29
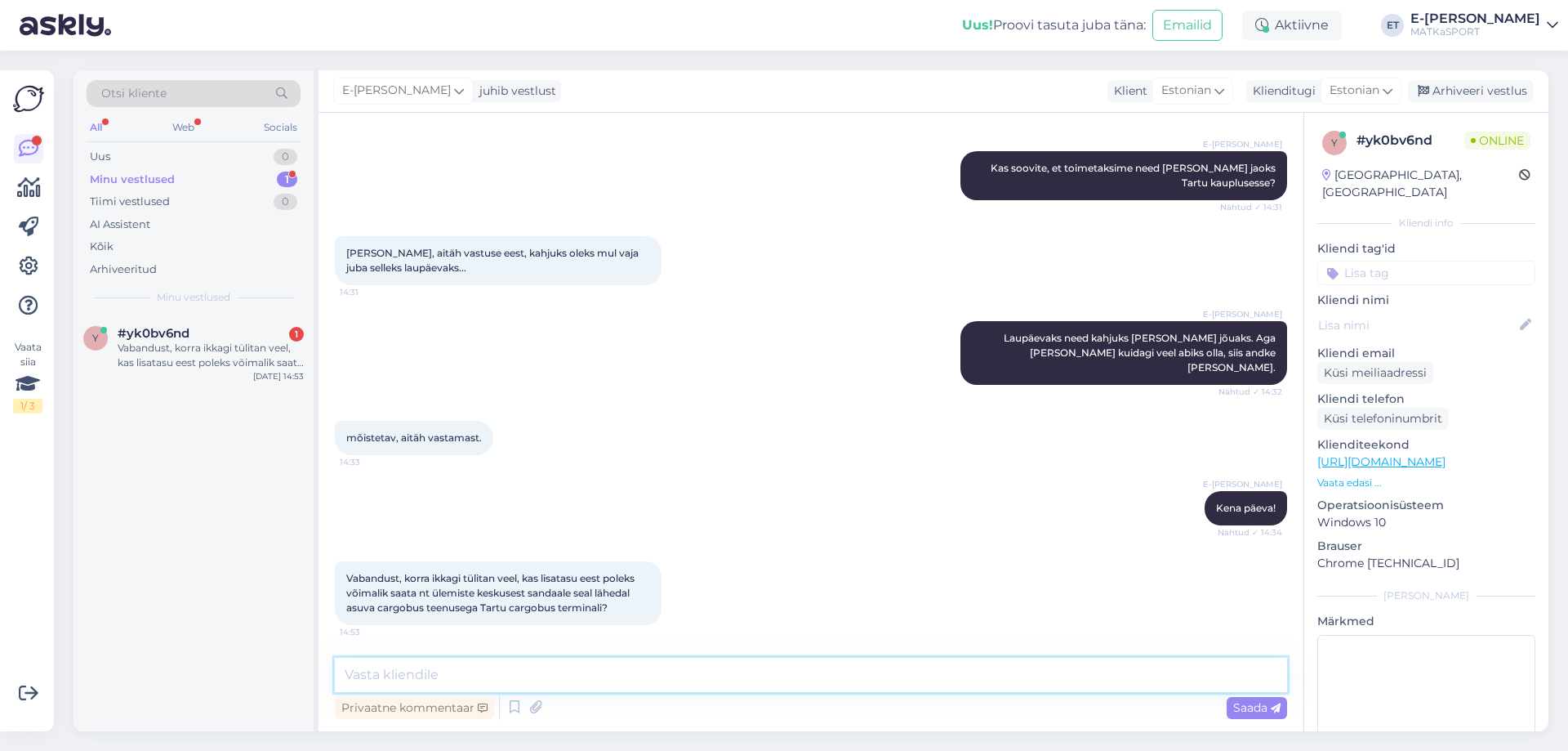
click at [701, 668] on textarea at bounding box center [810, 675] width 952 height 34
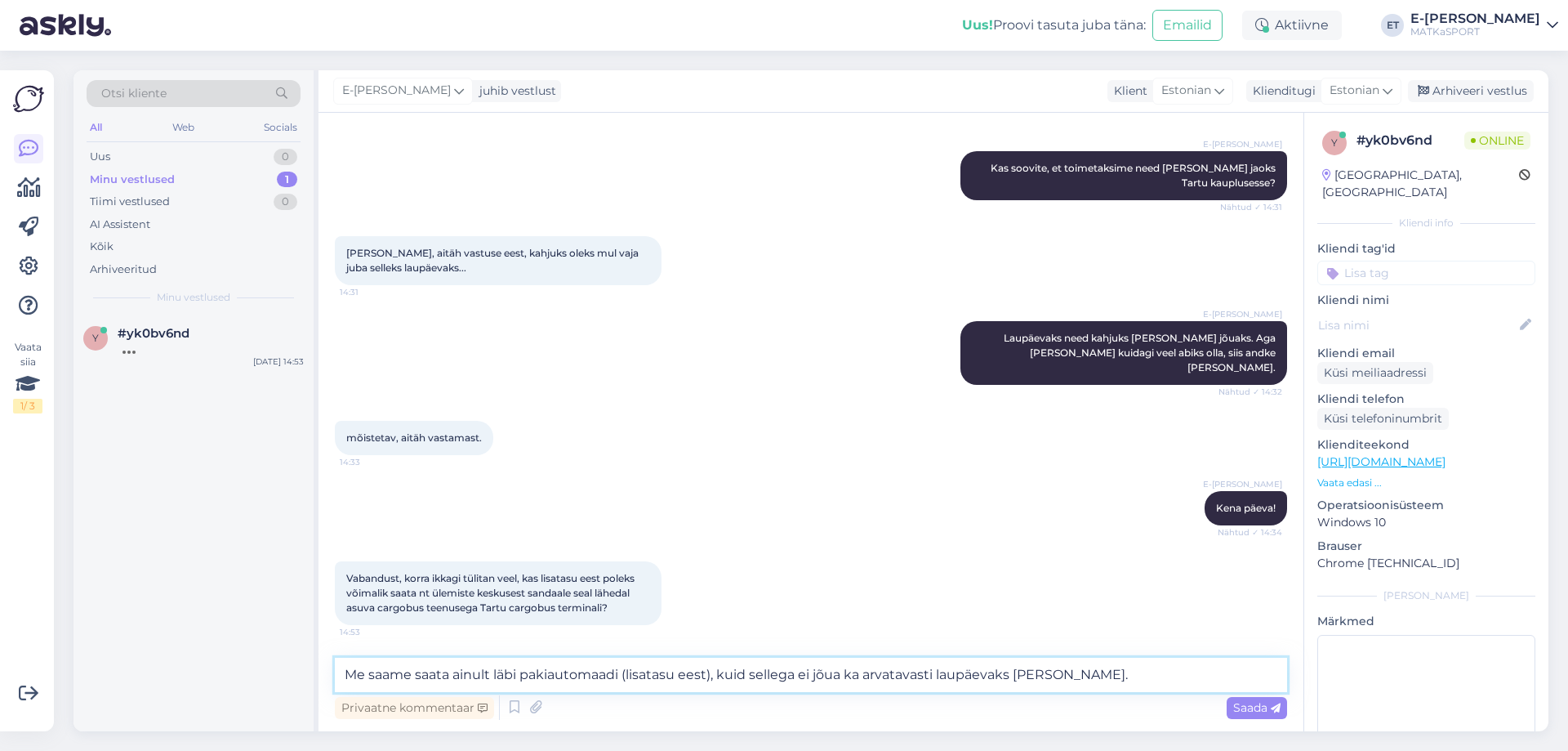
drag, startPoint x: 708, startPoint y: 672, endPoint x: 629, endPoint y: 673, distance: 79.0
click at [629, 673] on textarea "Me saame saata ainult läbi pakiautomaadi (lisatasu eest), kuid sellega ei jõua …" at bounding box center [810, 675] width 952 height 34
click at [644, 675] on textarea "Me saame saata ainult läbi pakiautomaadi (lisatasu eest), kuid sellega ei jõua …" at bounding box center [810, 675] width 952 height 34
type textarea "Me saame saata ainult läbi pakiautomaadi (lisatasu eest), kuid sellega ei jõua …"
click at [1250, 710] on span "Saada" at bounding box center [1256, 707] width 47 height 15
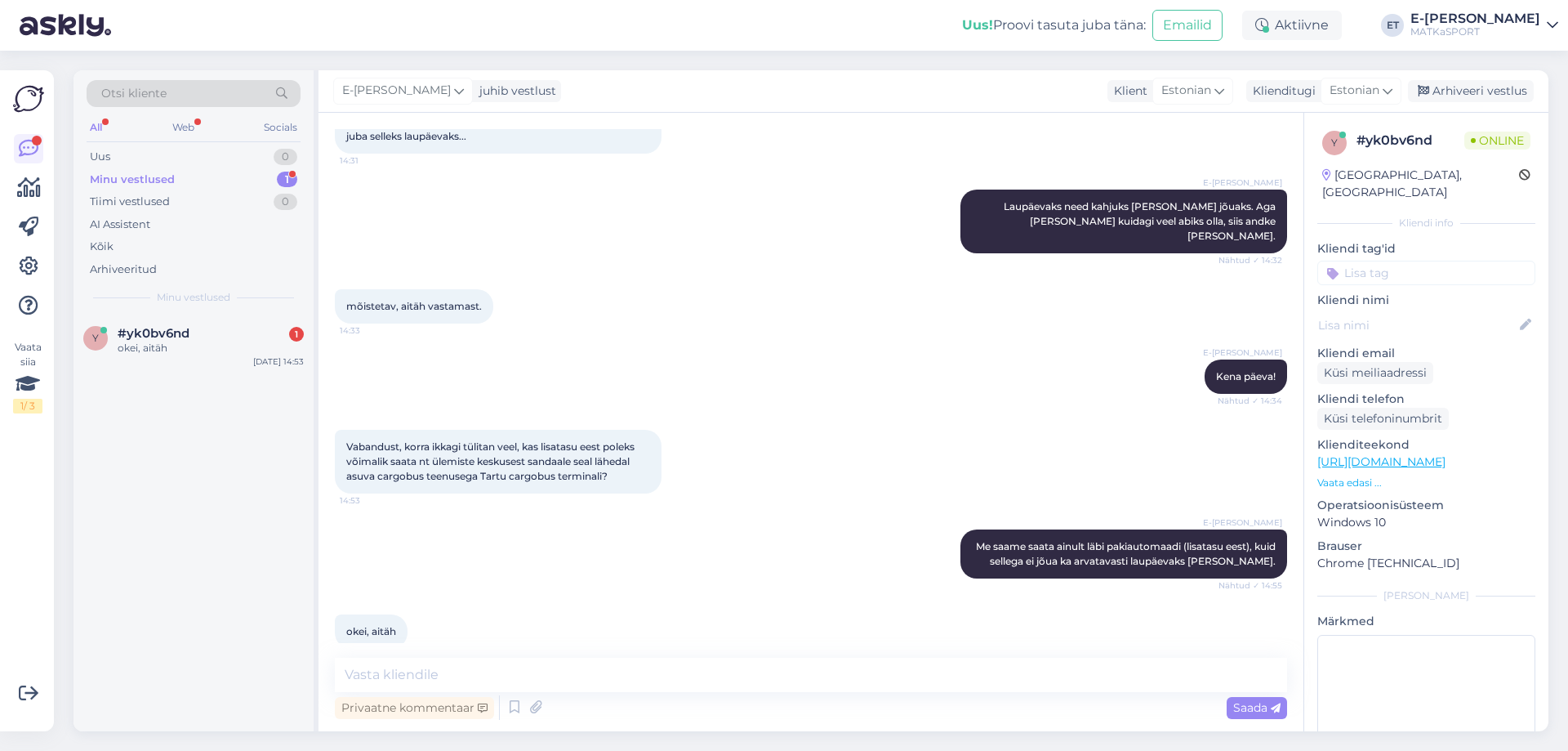
scroll to position [685, 0]
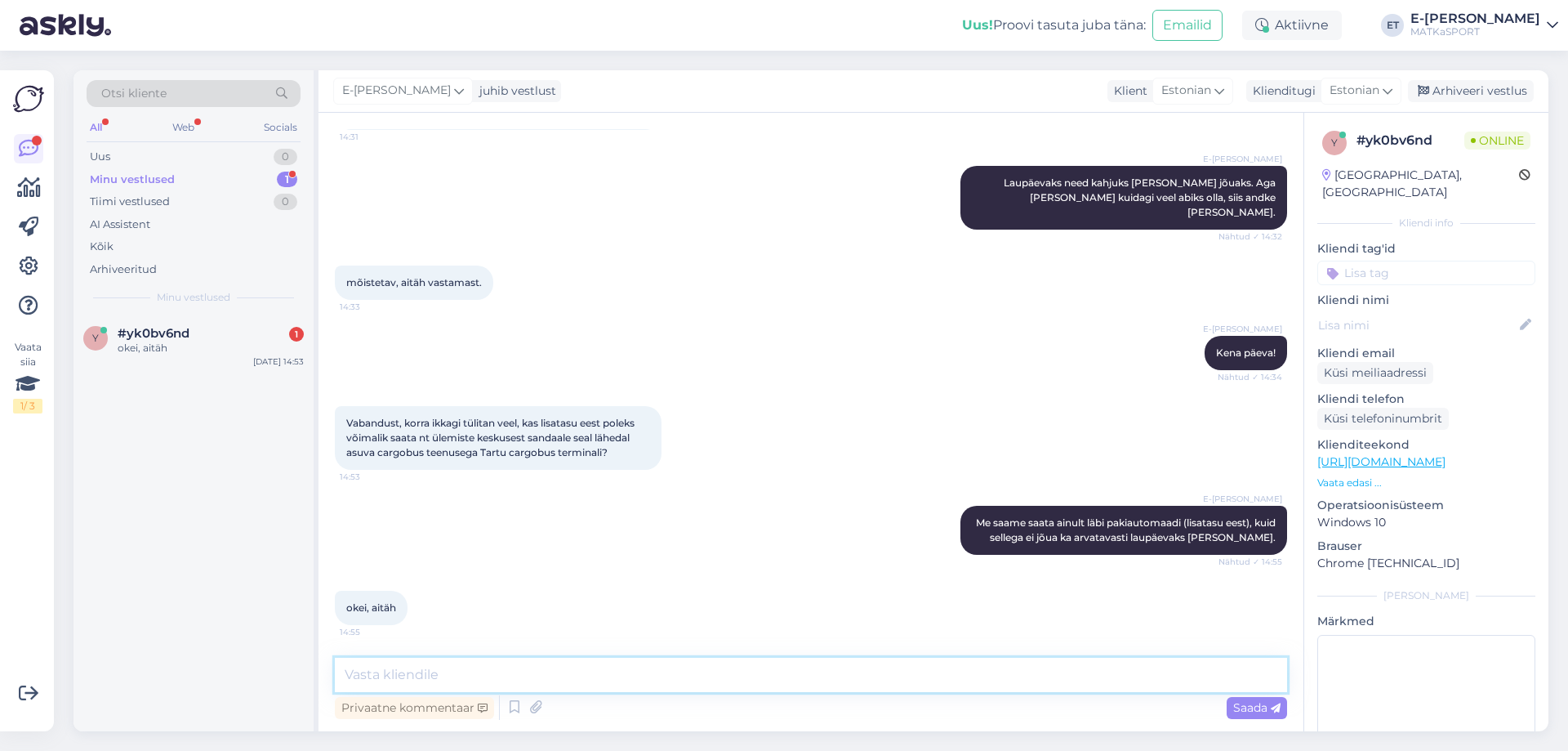
click at [429, 690] on textarea at bounding box center [810, 675] width 952 height 34
type textarea "Palun!"
click at [1233, 712] on span "Saada" at bounding box center [1256, 707] width 47 height 15
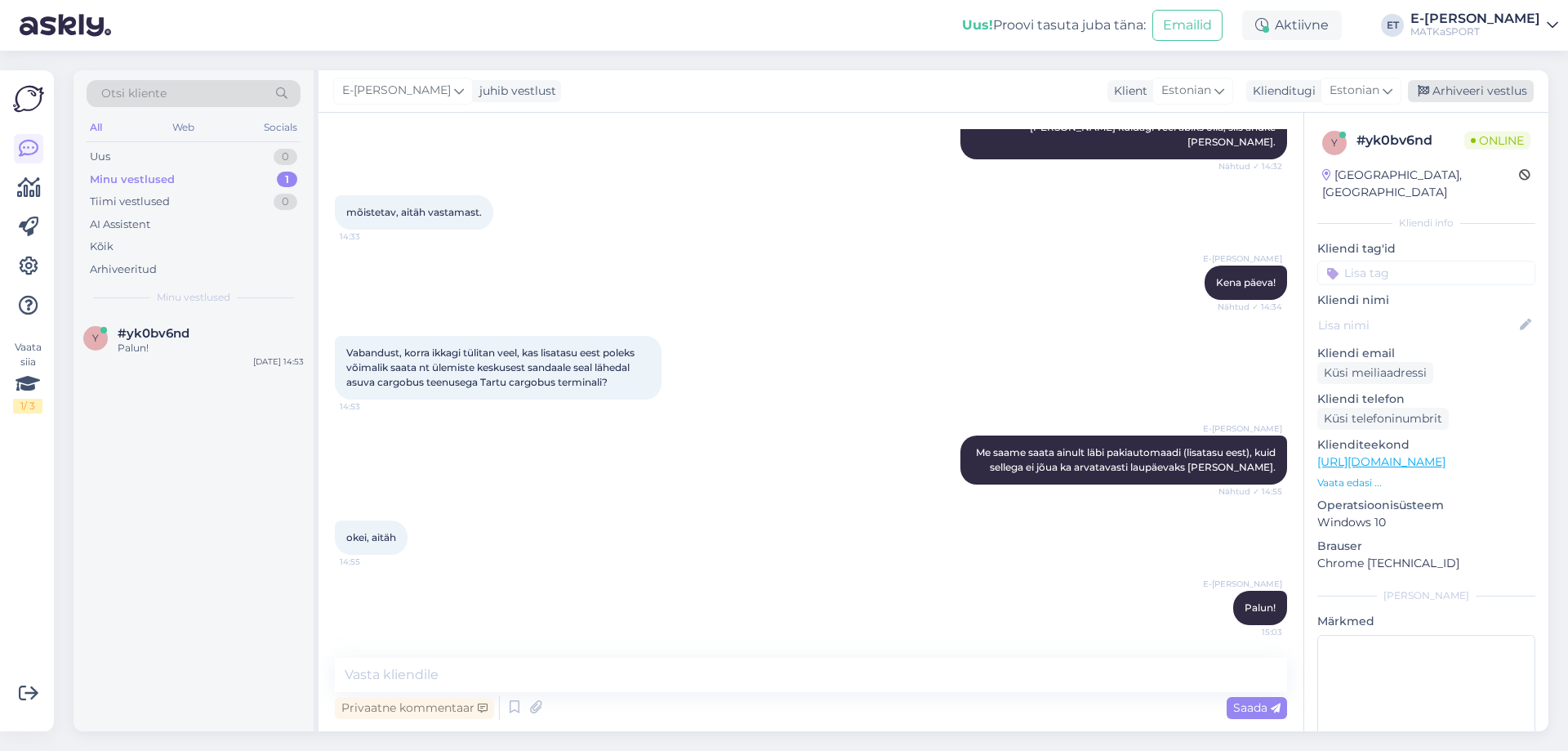
click at [1478, 97] on div "Arhiveeri vestlus" at bounding box center [1471, 91] width 126 height 22
